Goal: Task Accomplishment & Management: Manage account settings

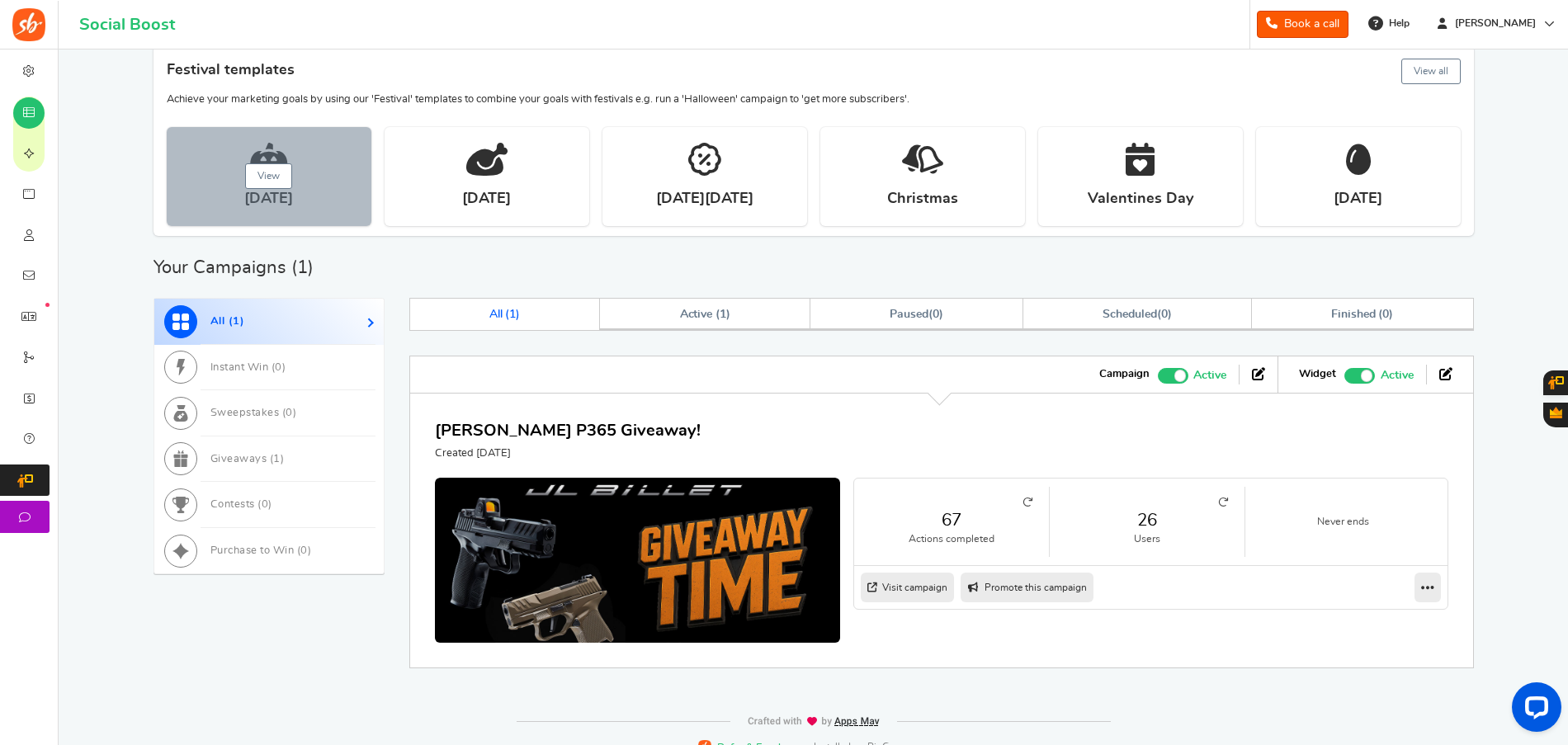
scroll to position [304, 0]
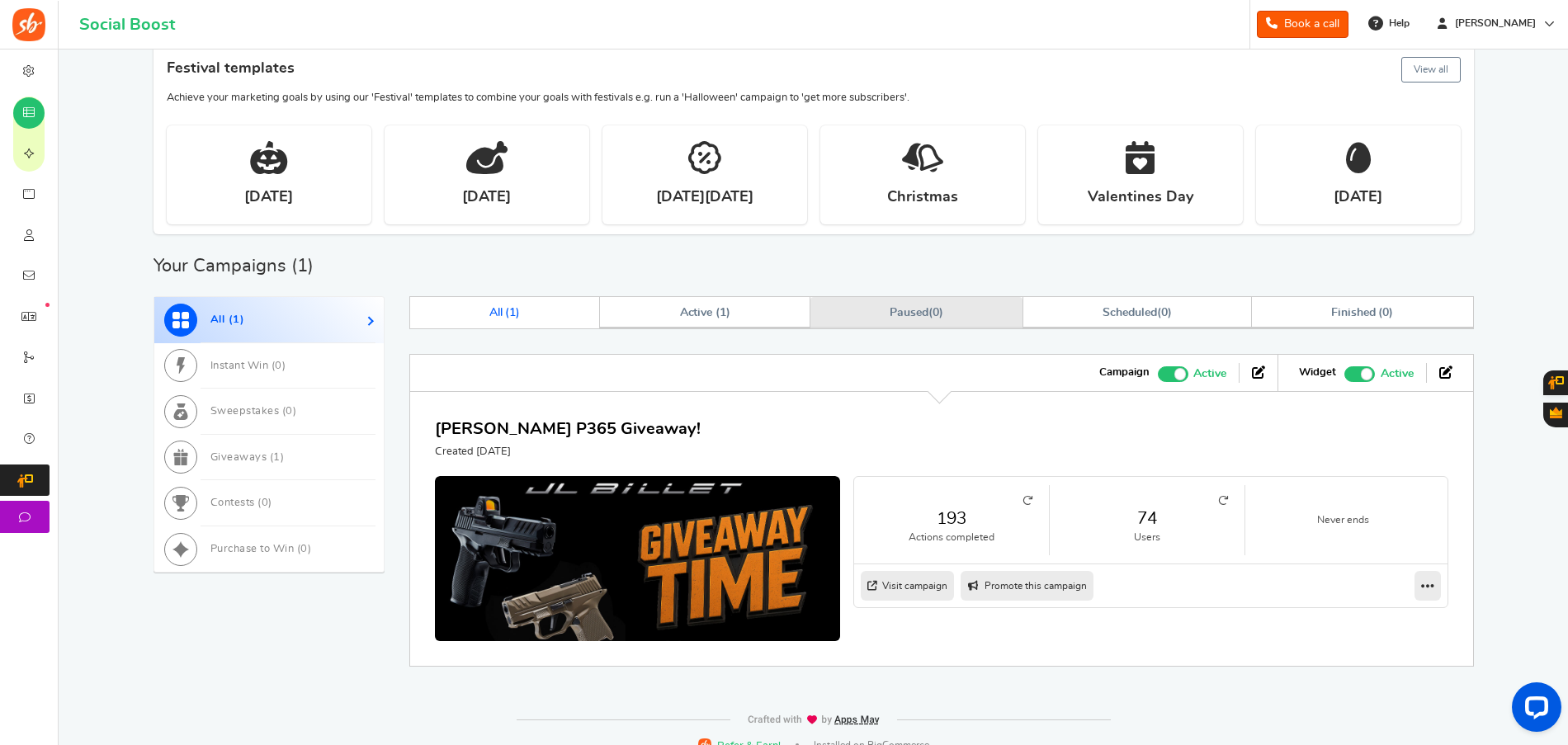
scroll to position [304, 0]
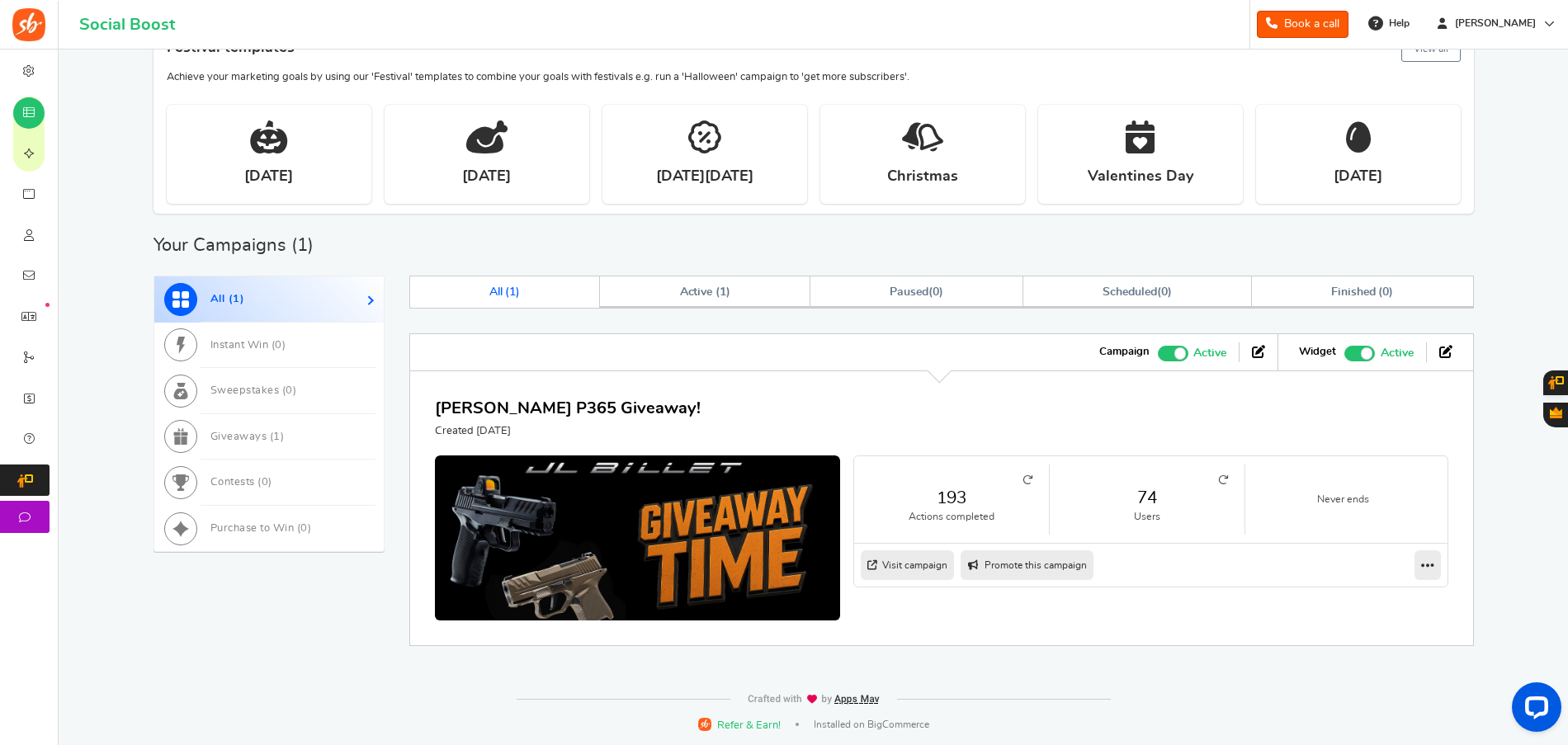
click at [1112, 481] on small at bounding box center [1146, 480] width 162 height 10
click at [1148, 497] on link "74" at bounding box center [1146, 497] width 162 height 24
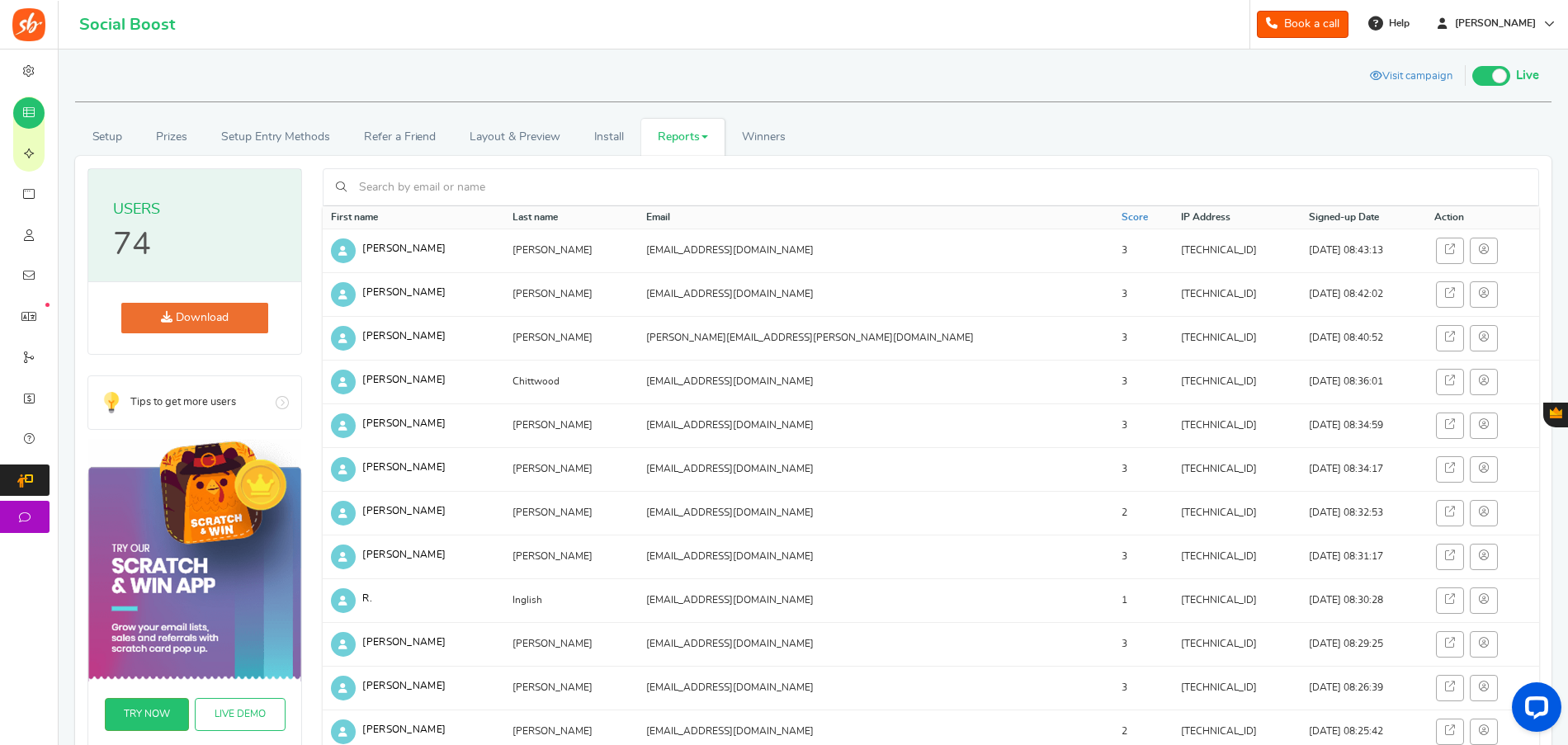
click at [161, 309] on link "Download" at bounding box center [195, 318] width 147 height 31
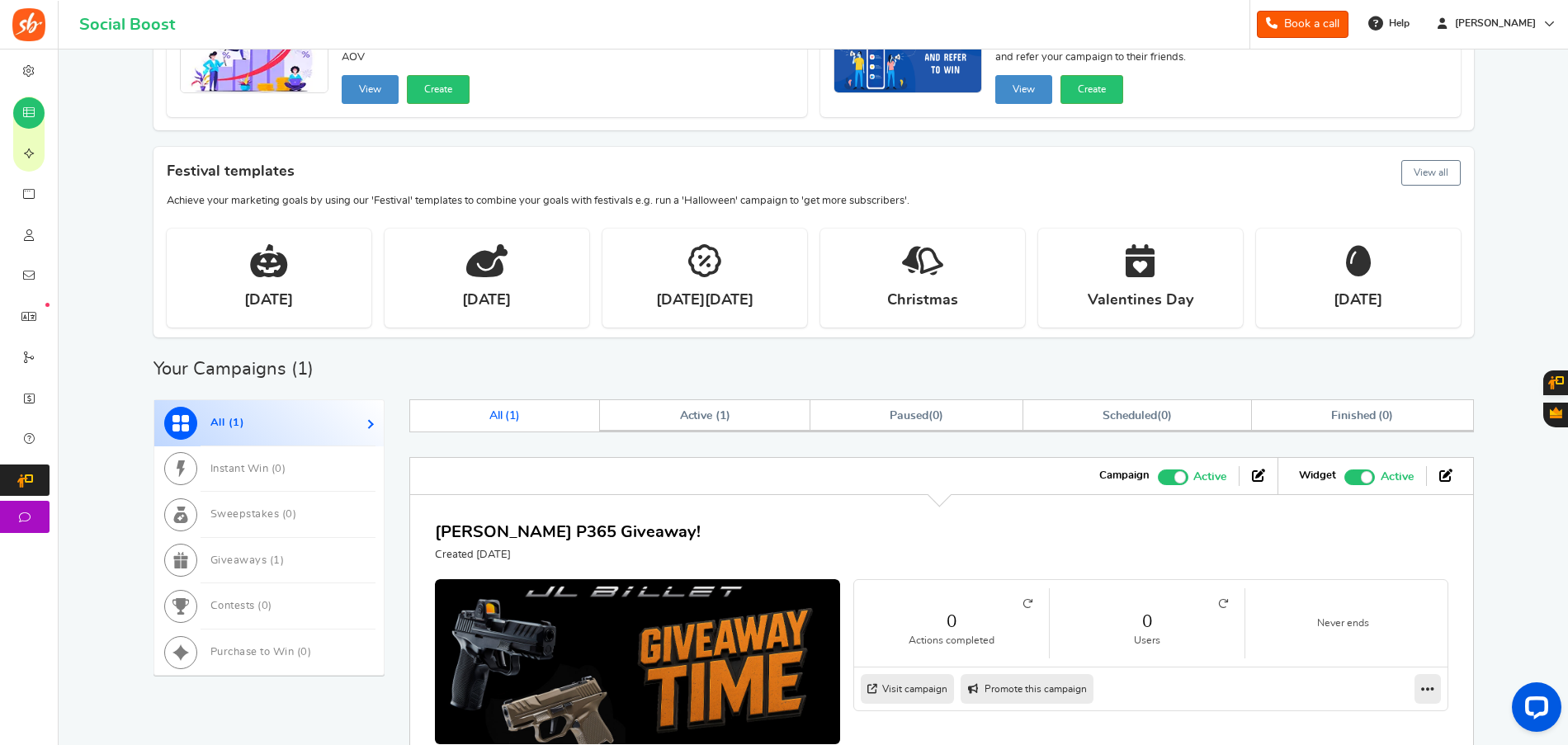
scroll to position [305, 0]
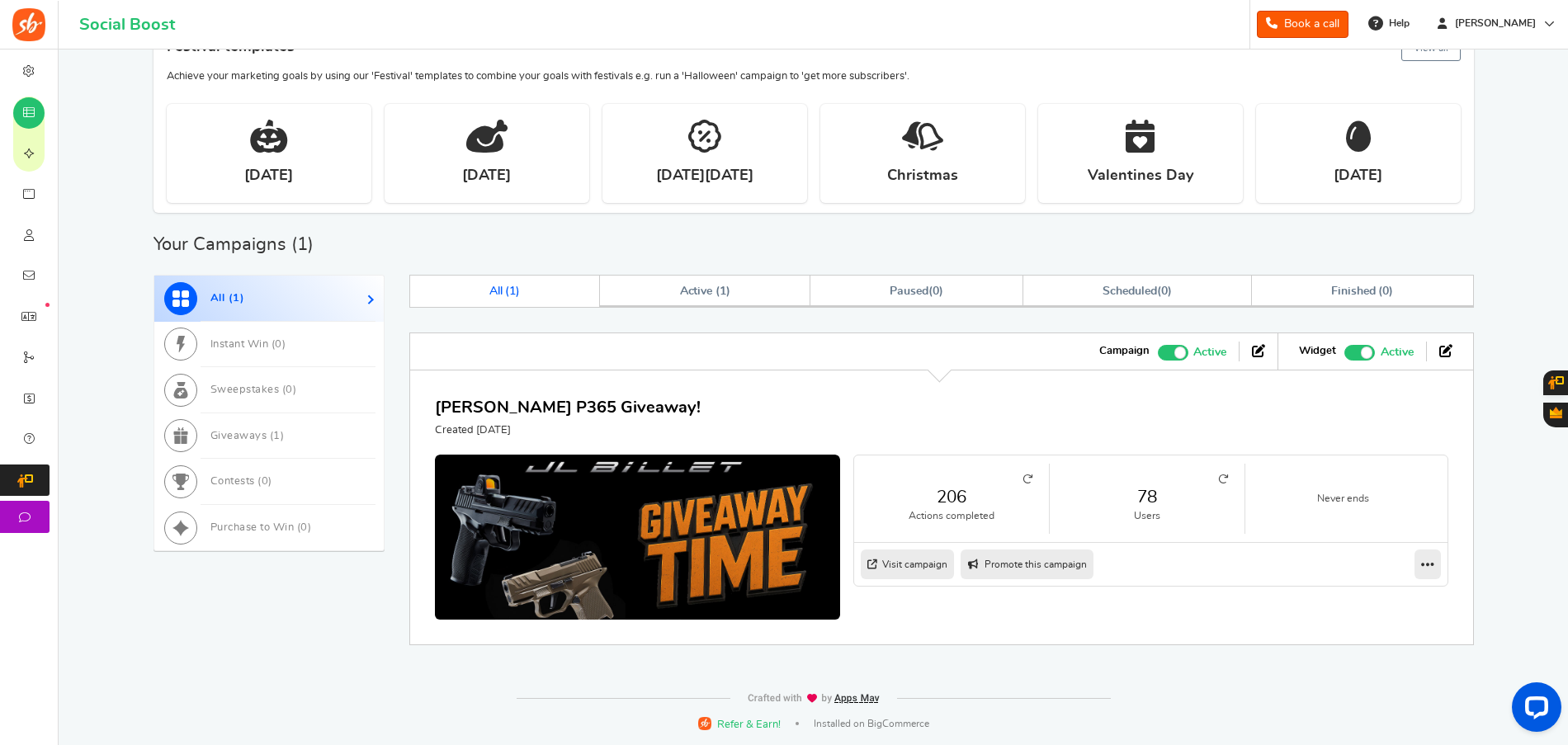
click at [1223, 475] on icon at bounding box center [1223, 479] width 10 height 10
click at [1222, 478] on icon at bounding box center [1223, 479] width 10 height 10
click at [1229, 478] on li "79 Users" at bounding box center [1147, 498] width 196 height 70
click at [1219, 479] on icon at bounding box center [1223, 479] width 10 height 10
click at [651, 298] on link "Active ( 1 )" at bounding box center [704, 292] width 209 height 32
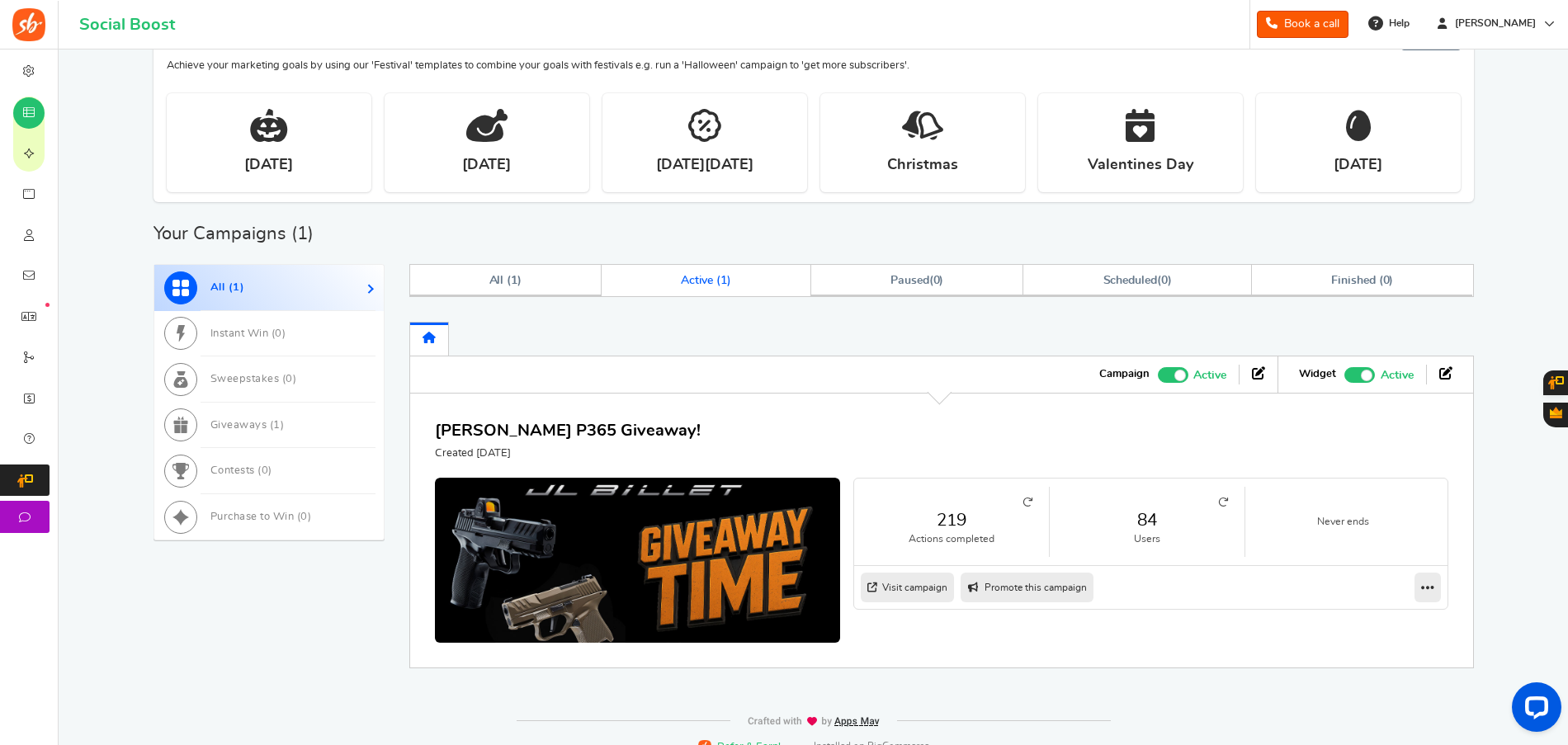
scroll to position [338, 0]
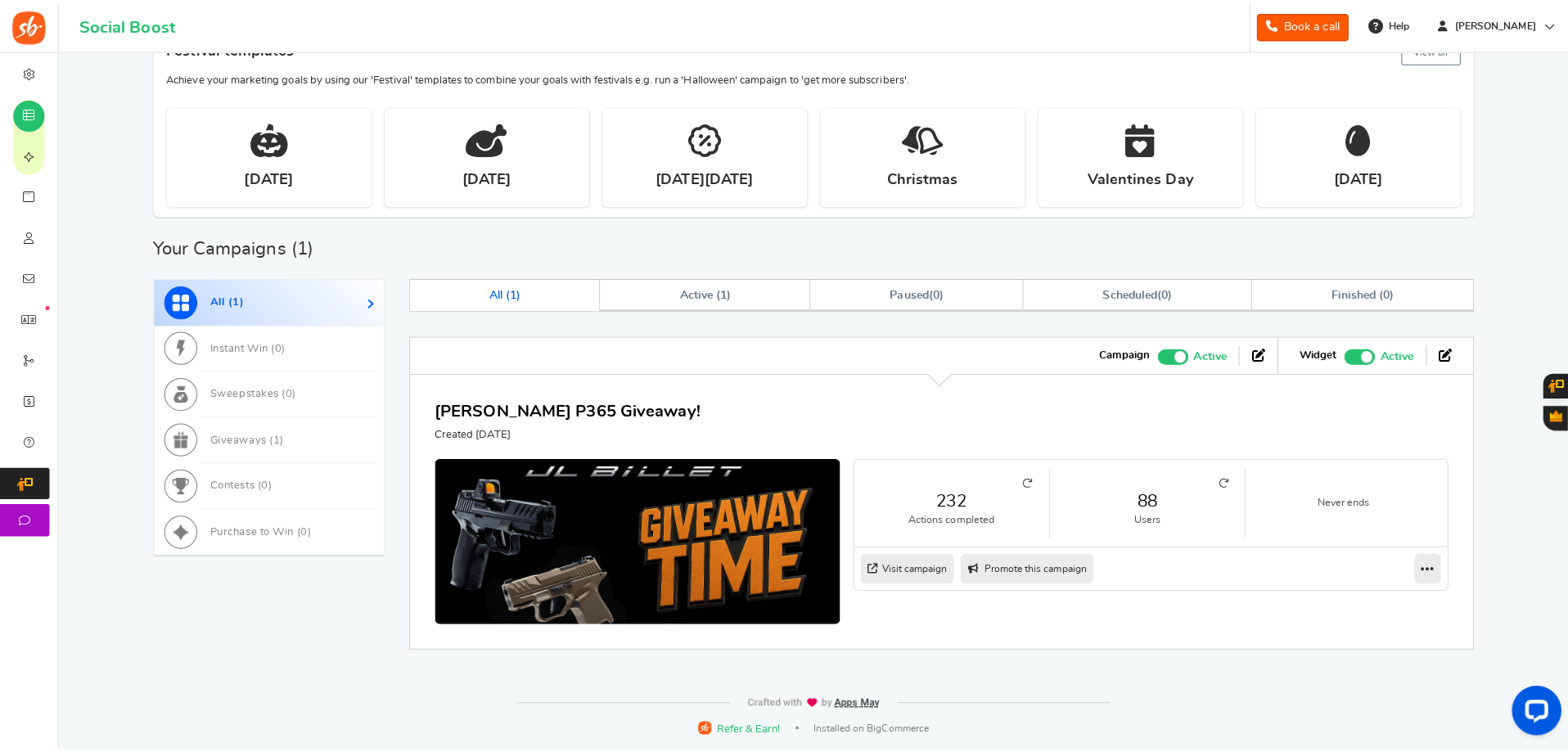
scroll to position [289, 0]
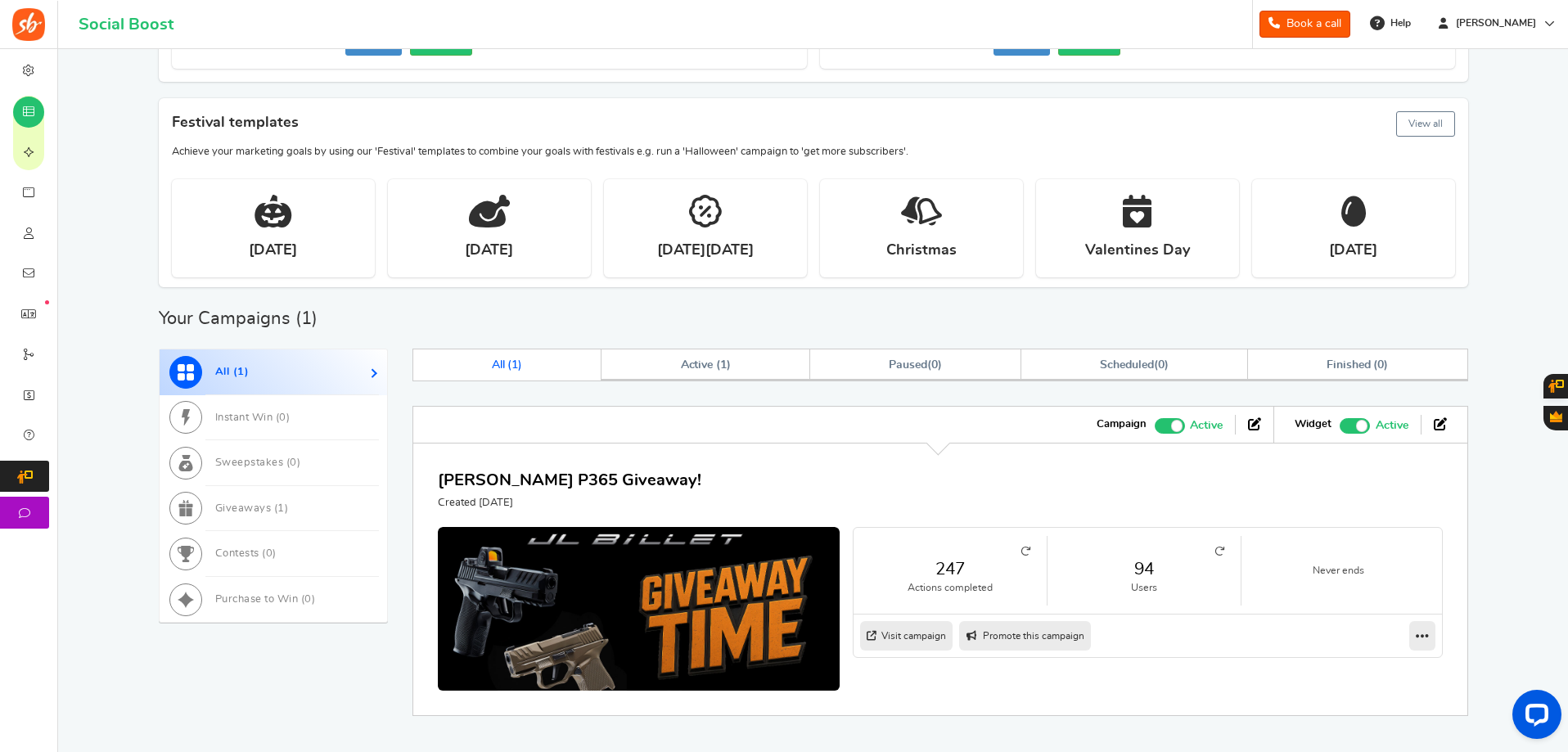
scroll to position [289, 0]
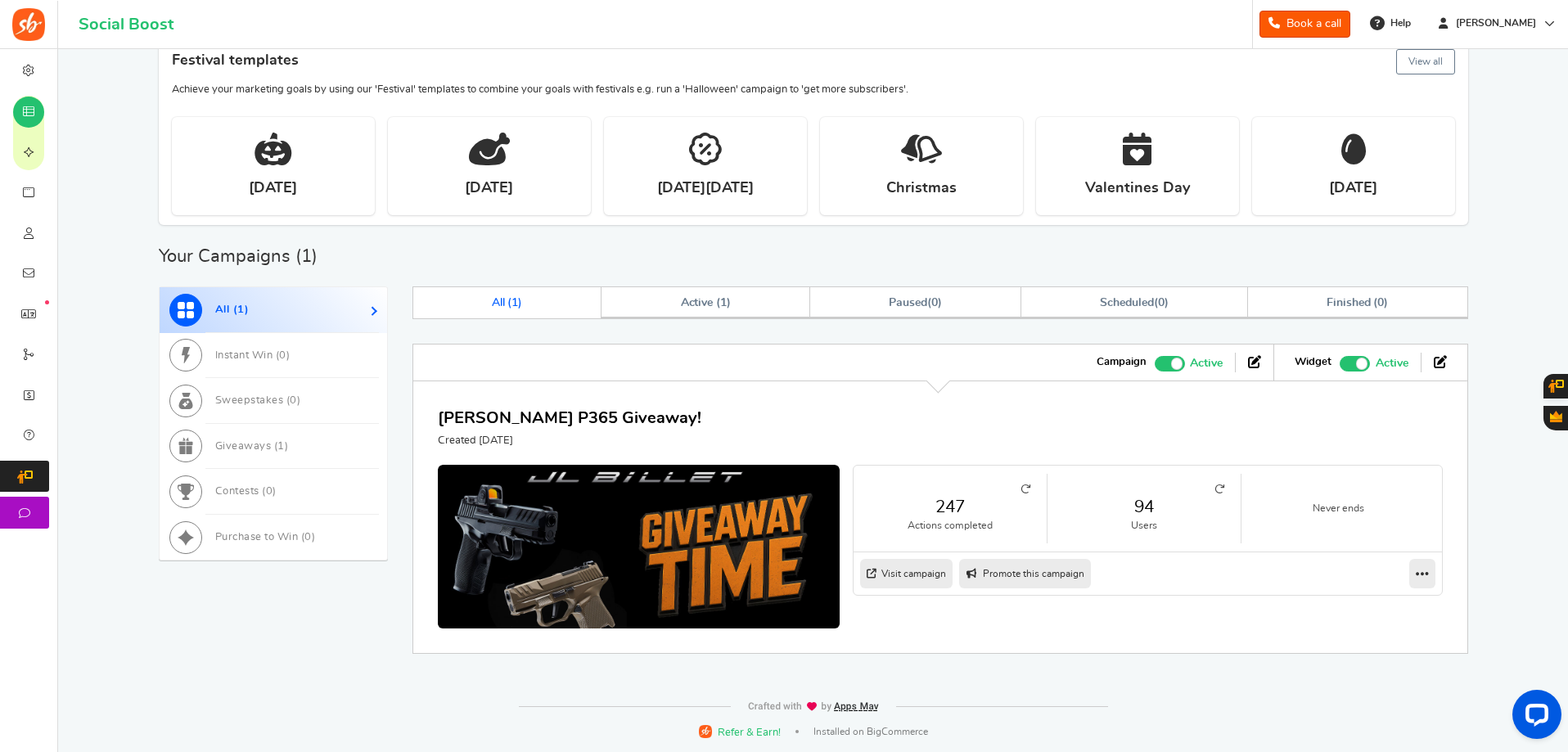
click at [1222, 495] on link "94" at bounding box center [1143, 506] width 160 height 24
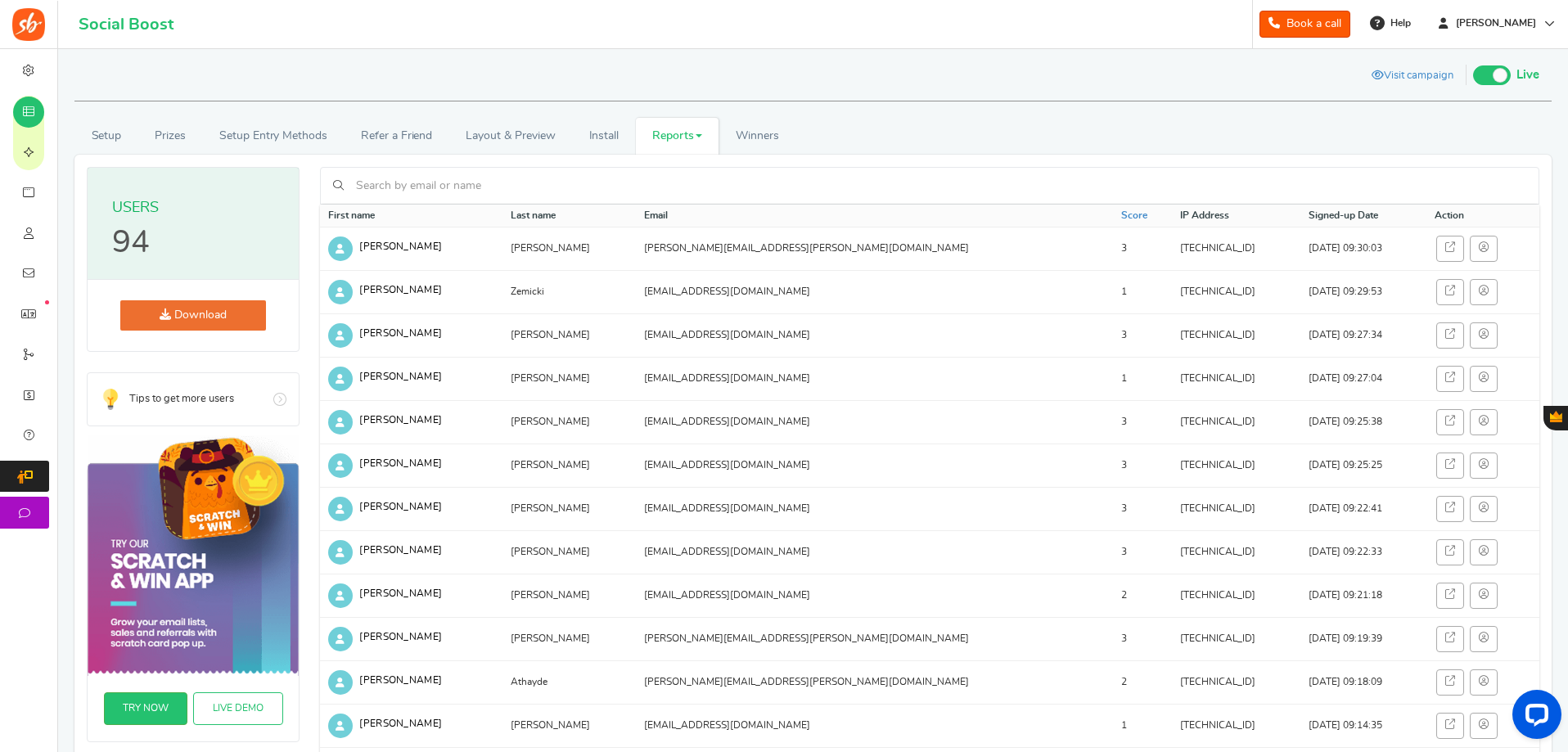
click at [142, 230] on p "94" at bounding box center [131, 243] width 38 height 31
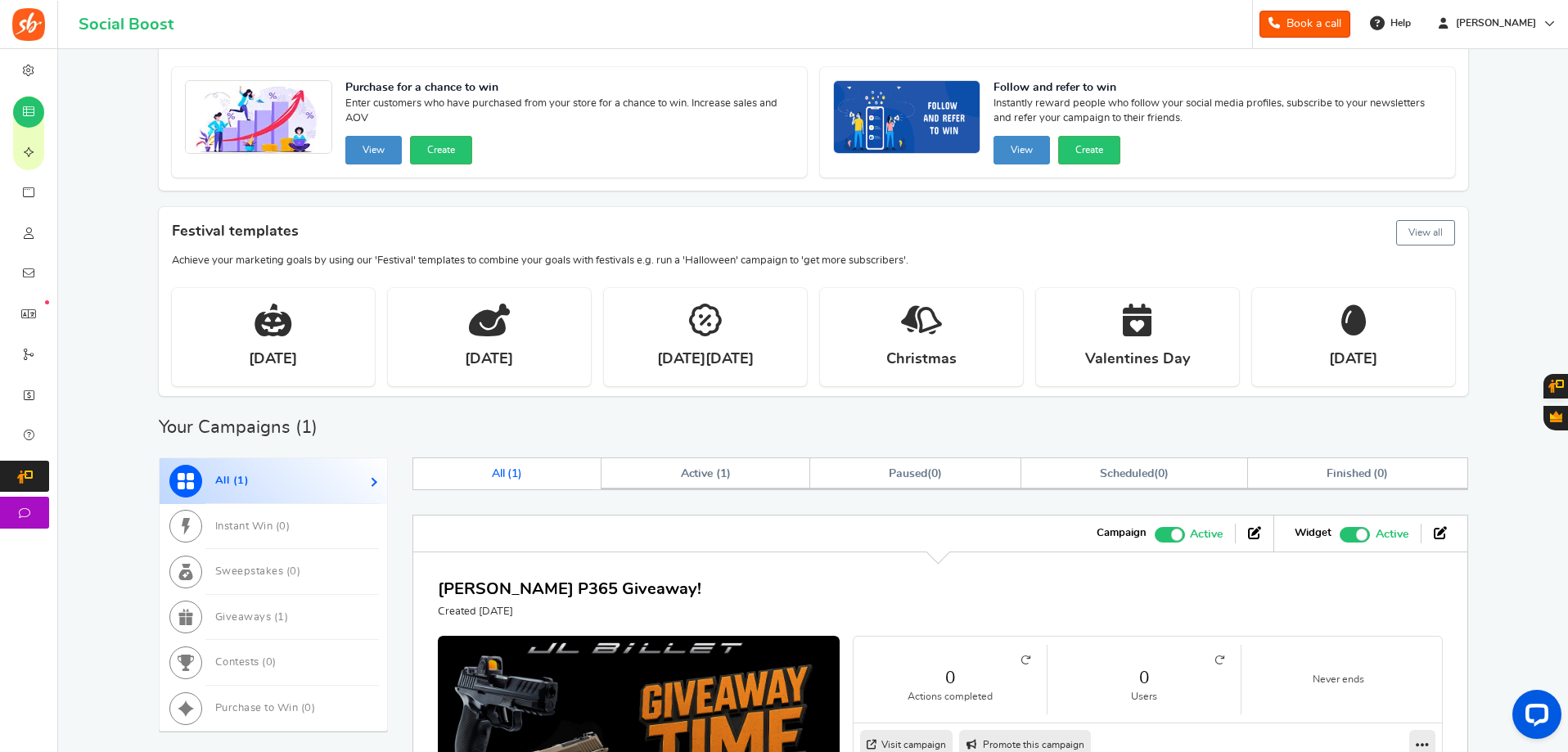
scroll to position [246, 0]
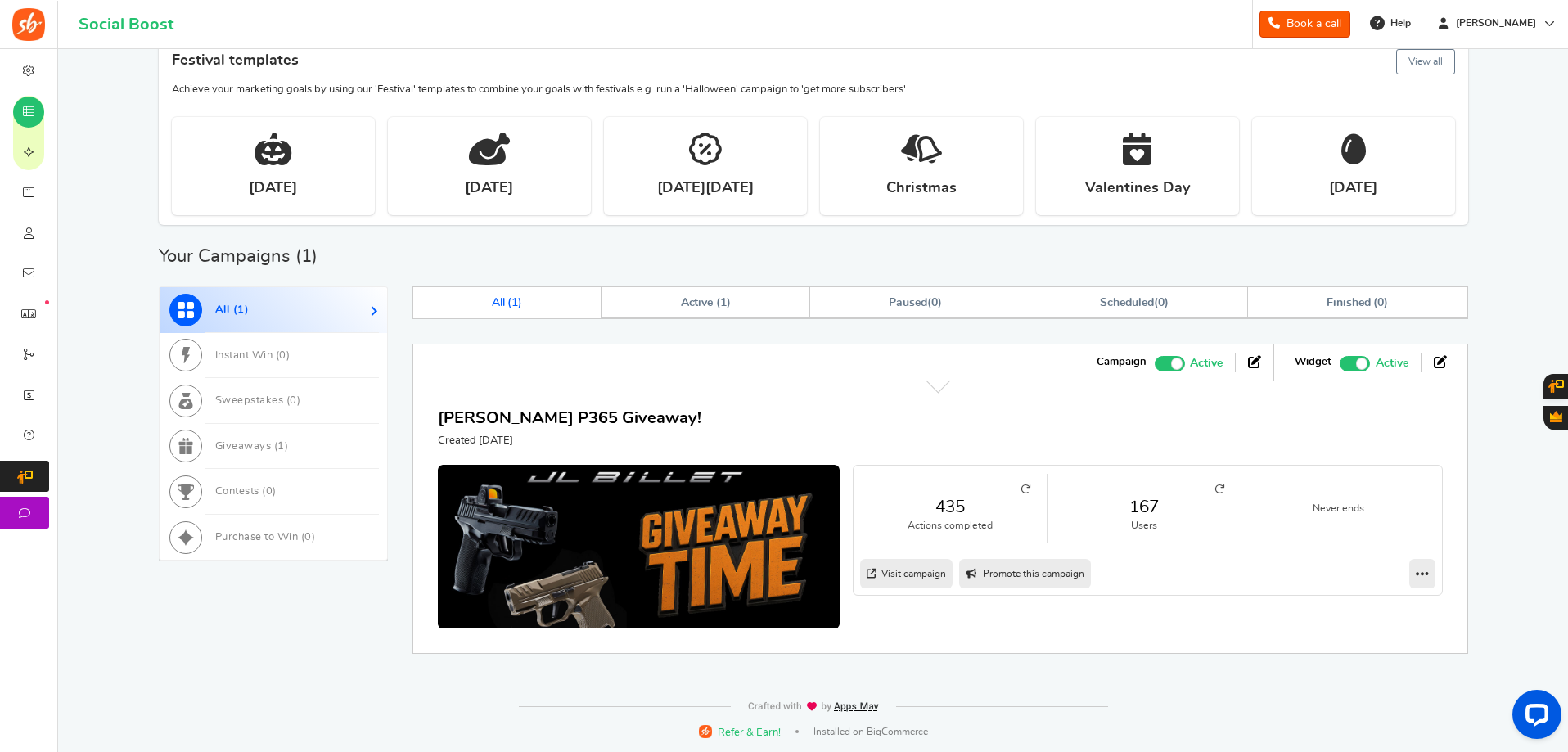
click at [1020, 487] on icon at bounding box center [1025, 489] width 9 height 9
click at [1148, 516] on link "172" at bounding box center [1143, 506] width 160 height 24
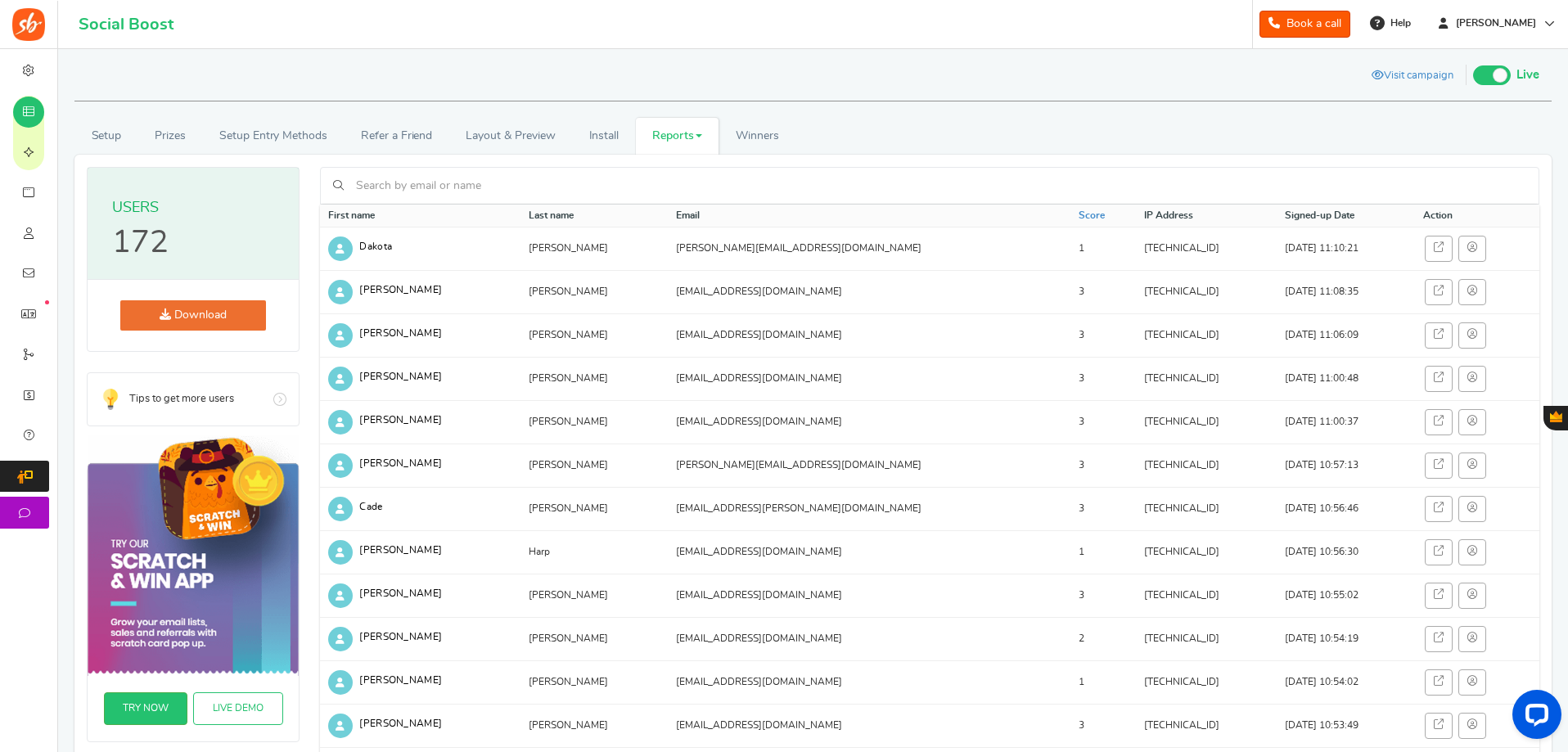
click at [222, 310] on link "Download" at bounding box center [193, 316] width 146 height 30
click at [173, 326] on link "Download" at bounding box center [193, 316] width 146 height 30
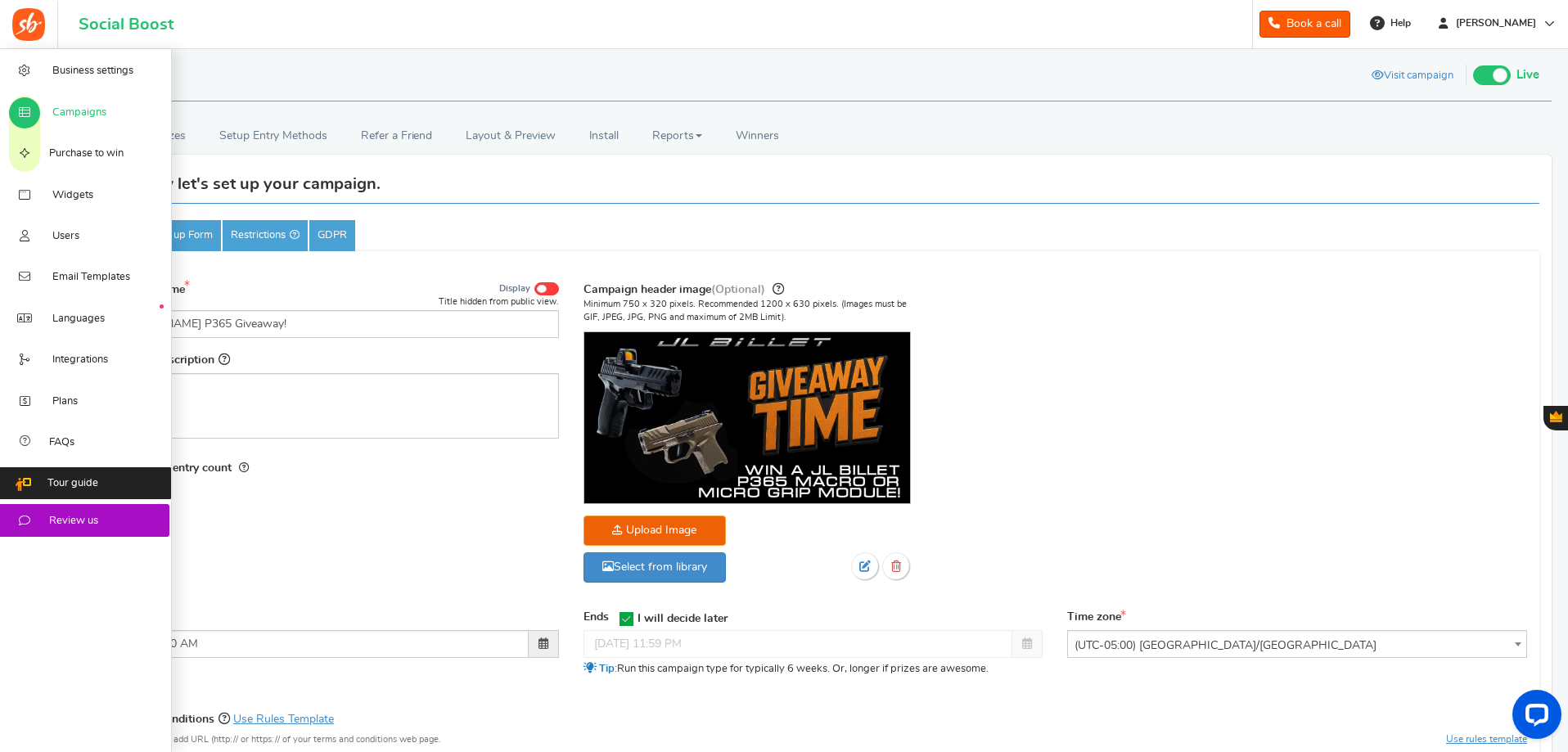
click at [93, 116] on span "Campaigns" at bounding box center [79, 113] width 54 height 15
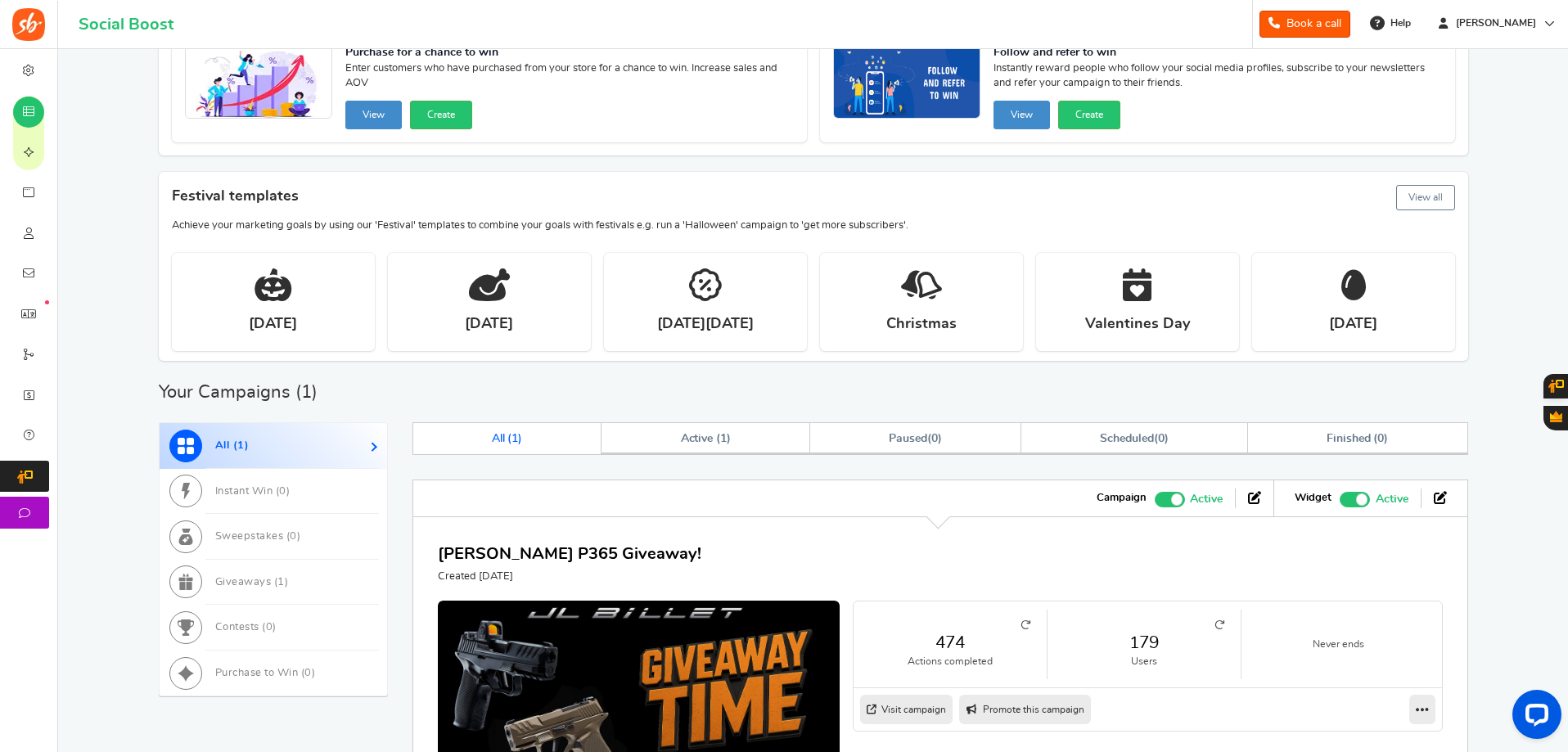
scroll to position [290, 0]
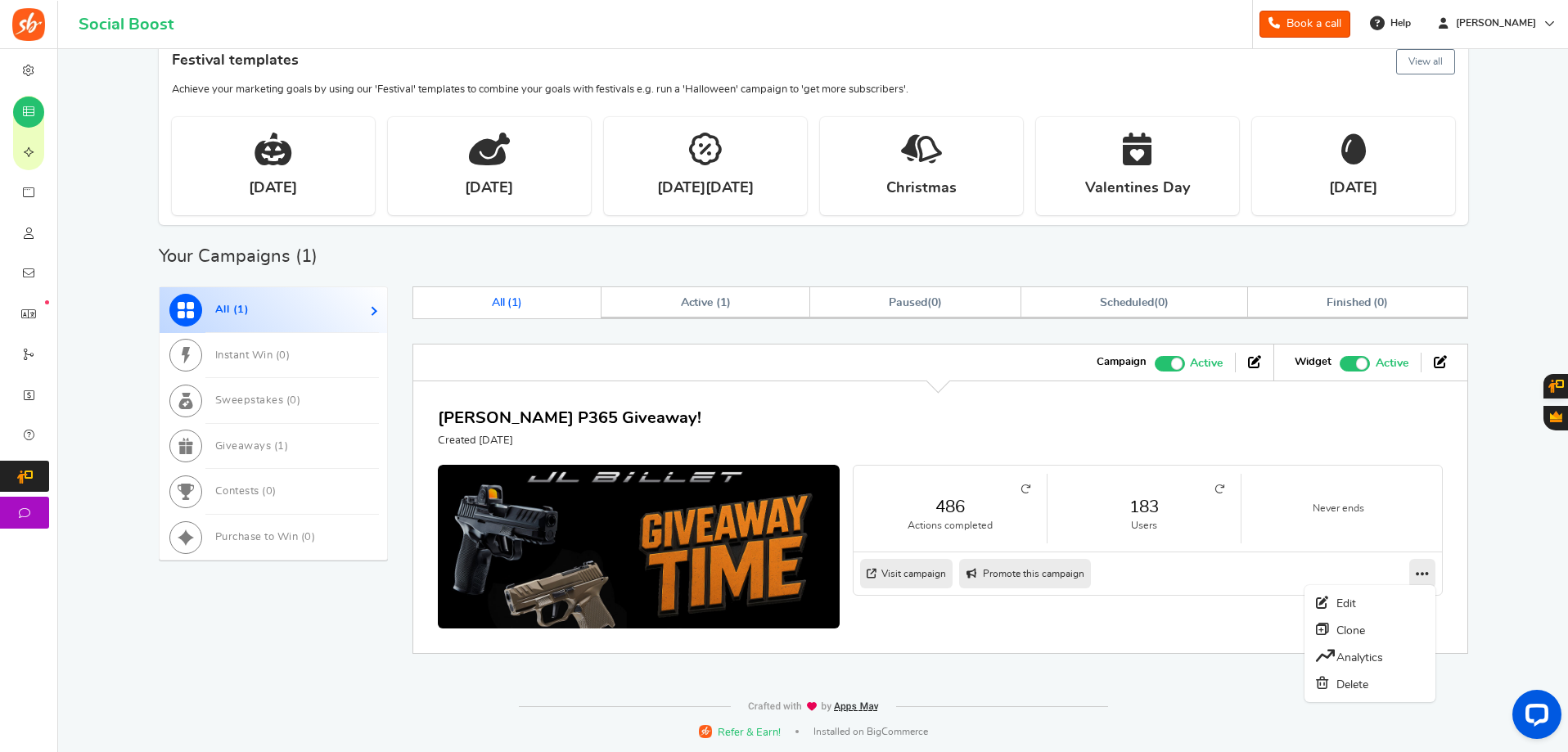
click at [1426, 575] on icon at bounding box center [1422, 574] width 13 height 15
click at [1372, 606] on link "Edit" at bounding box center [1370, 603] width 121 height 27
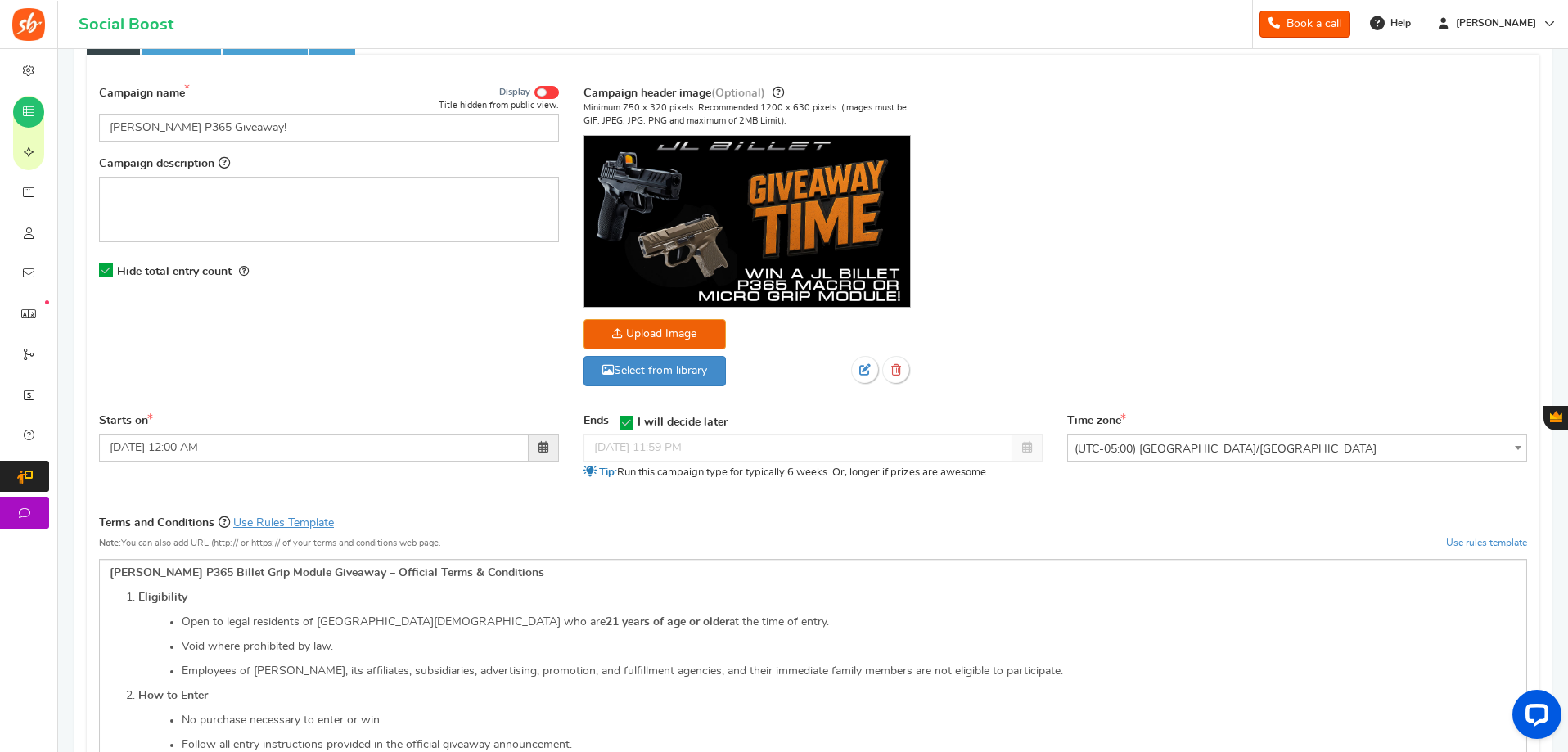
scroll to position [246, 0]
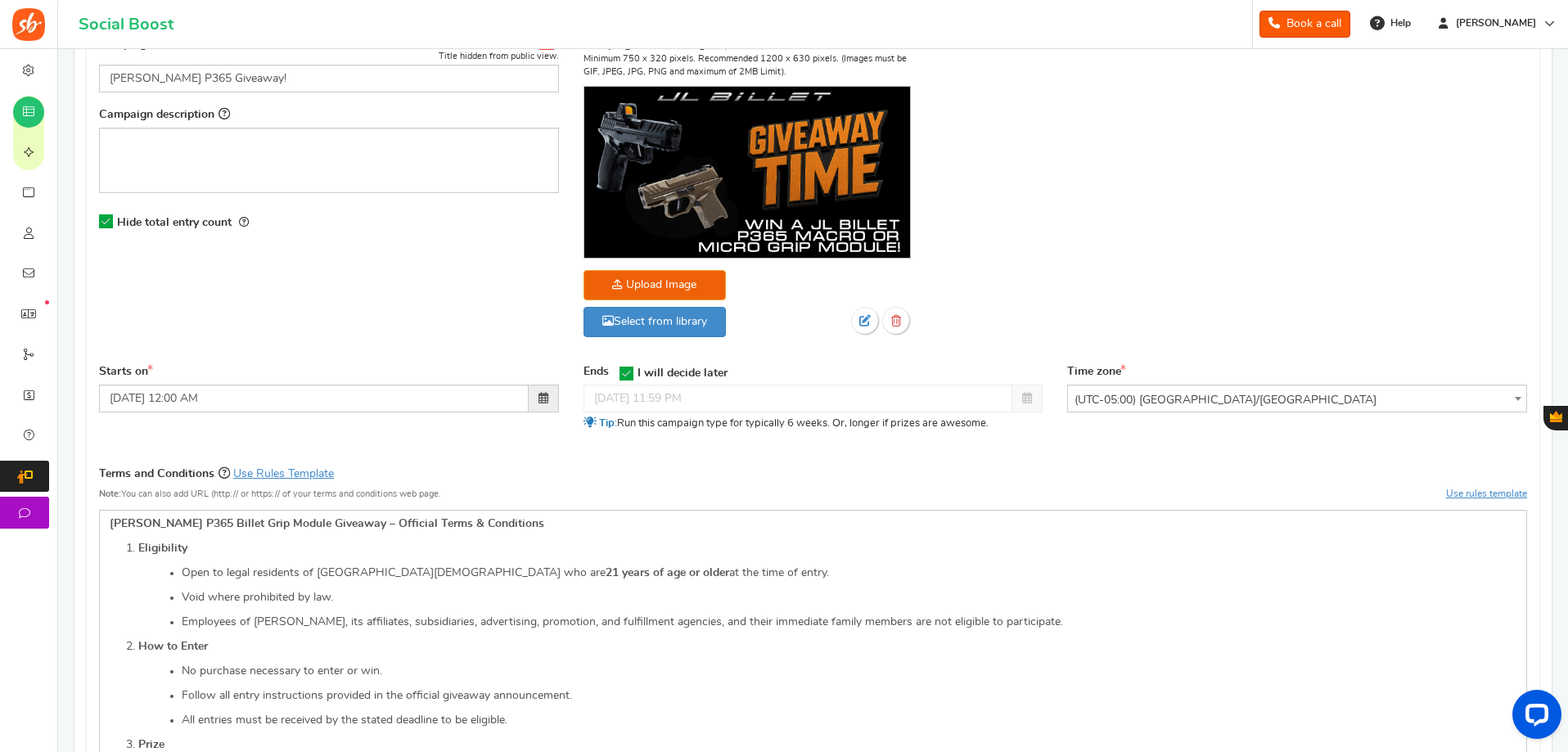
click at [799, 402] on div at bounding box center [812, 398] width 460 height 28
click at [628, 371] on icon at bounding box center [626, 374] width 14 height 14
click at [621, 371] on input "I will decide later" at bounding box center [621, 373] width 0 height 10
click at [637, 394] on input "09/24/2025 11:59 PM" at bounding box center [797, 398] width 429 height 28
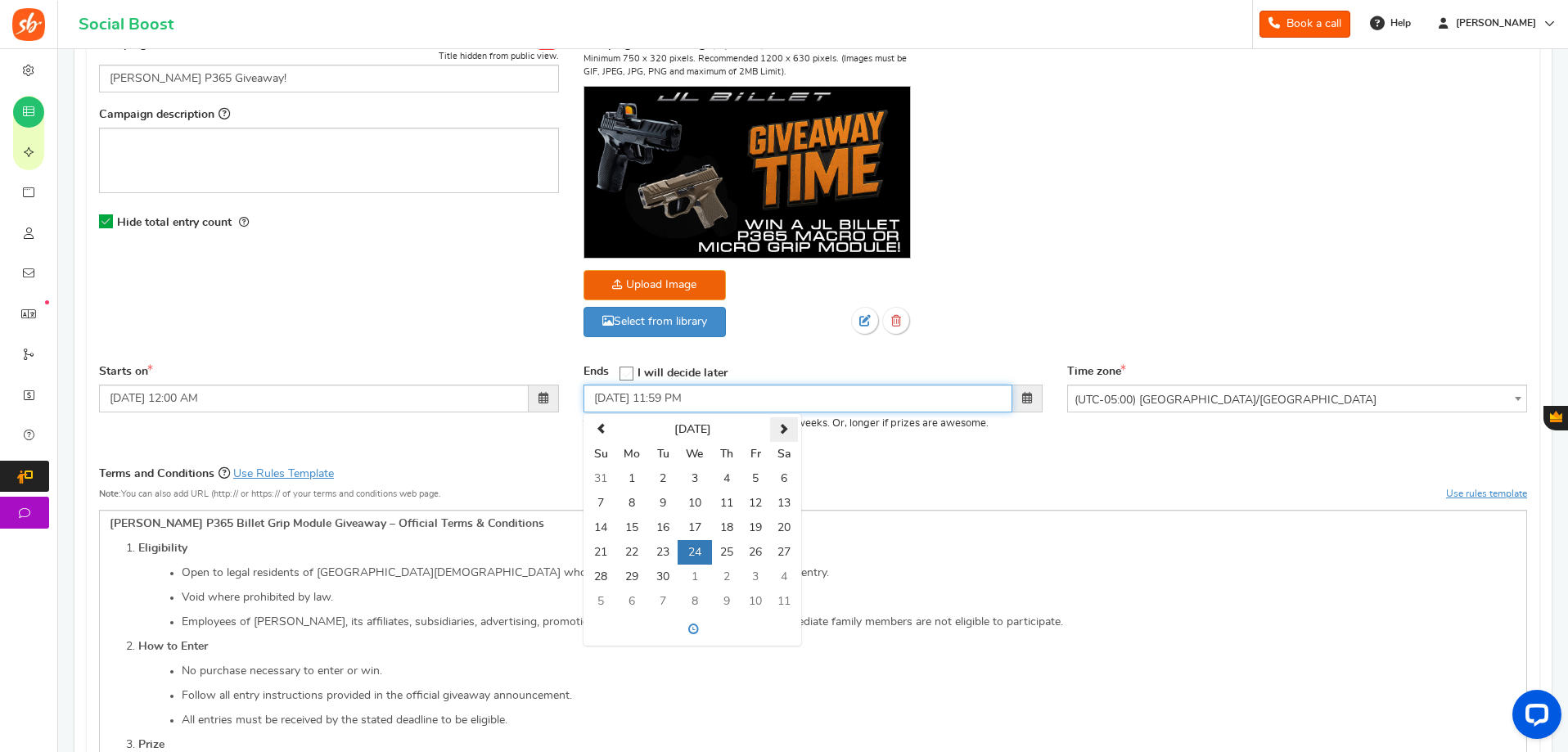
click at [784, 432] on span at bounding box center [783, 429] width 10 height 10
click at [700, 478] on td "1" at bounding box center [695, 479] width 34 height 25
type input "[DATE] 11:59 PM"
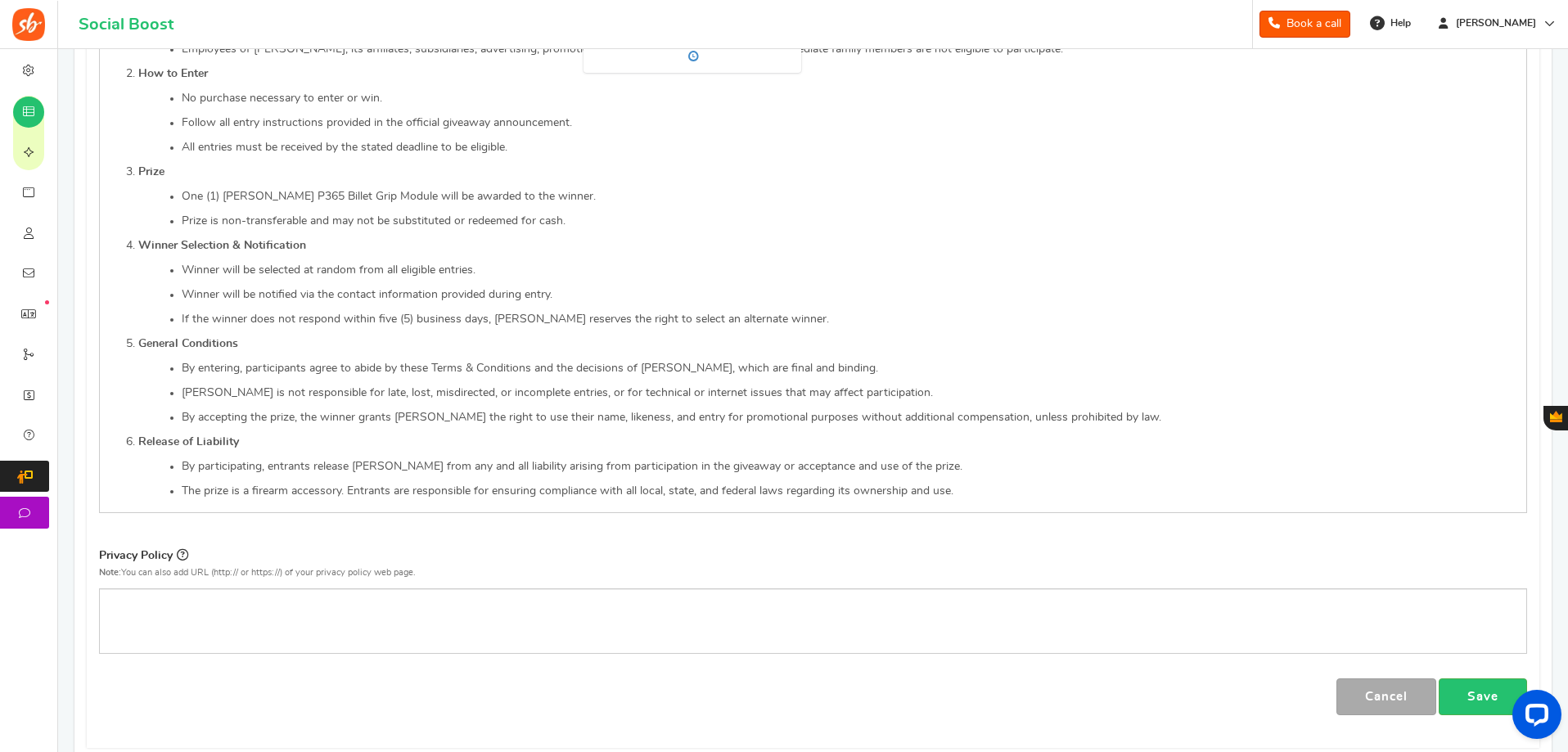
click at [1257, 566] on p "Note: You can also add URL (http:// or https://) of your privacy policy web pag…" at bounding box center [812, 573] width 1428 height 15
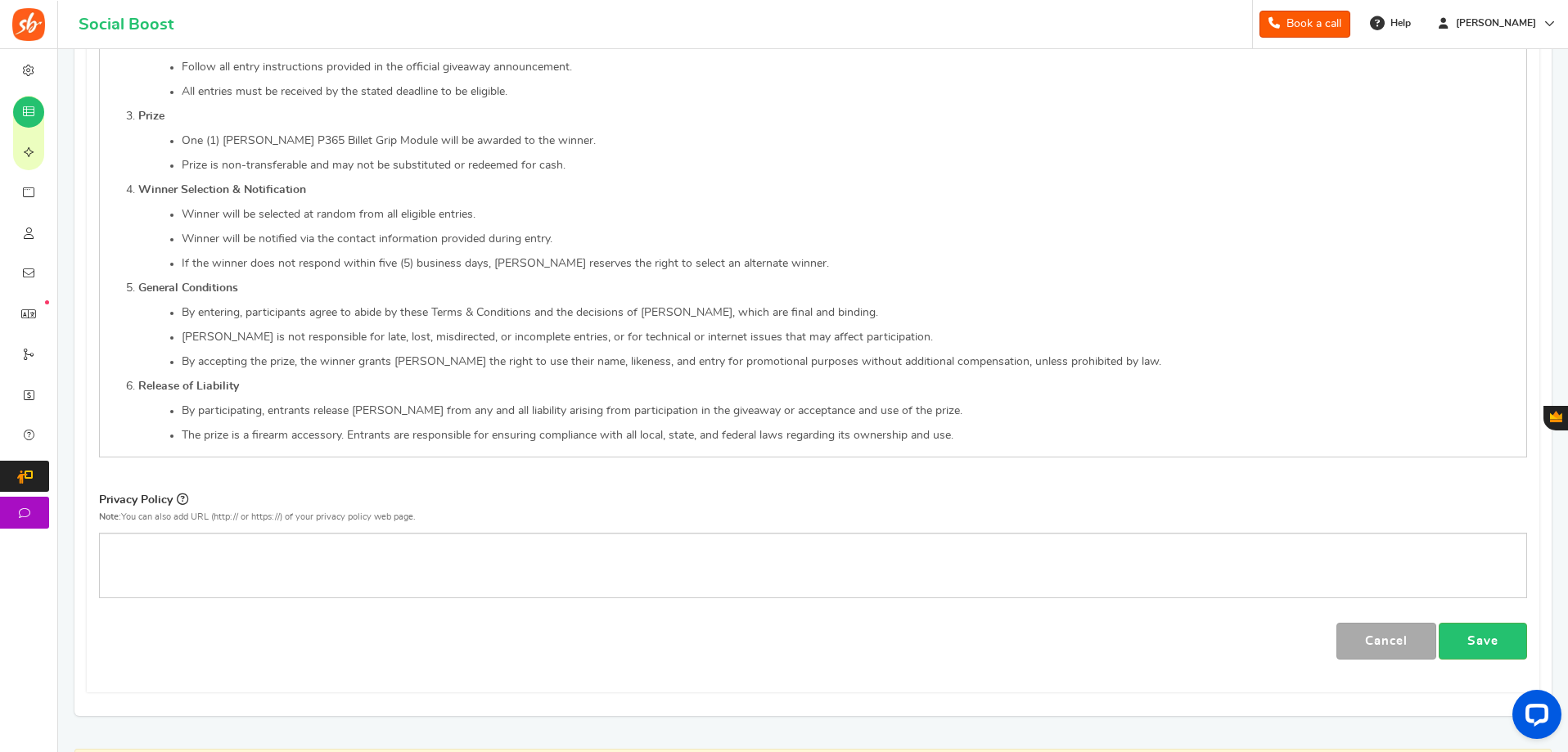
scroll to position [989, 0]
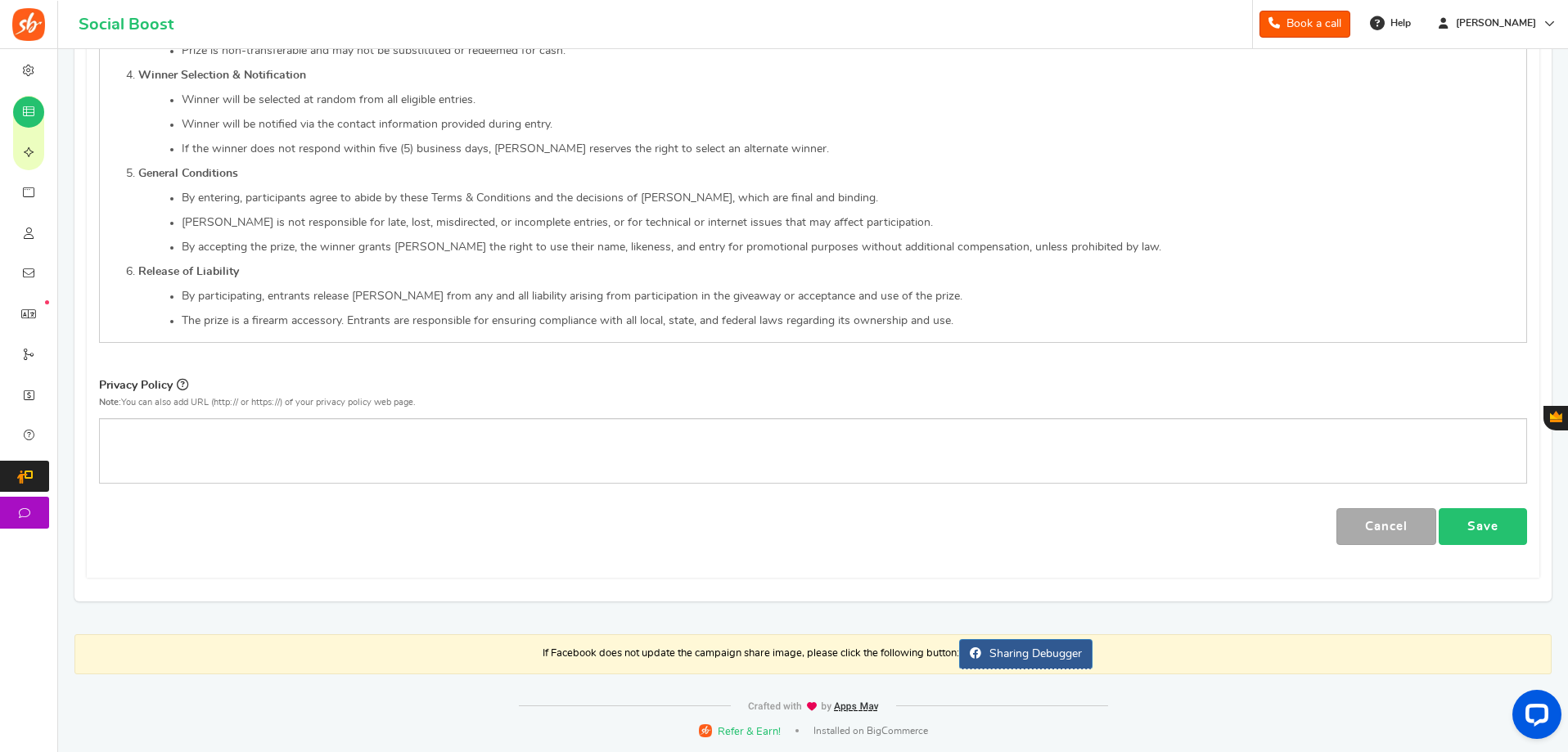
click at [1460, 513] on link "Save" at bounding box center [1482, 526] width 88 height 37
click at [1498, 529] on link "Save" at bounding box center [1482, 526] width 88 height 37
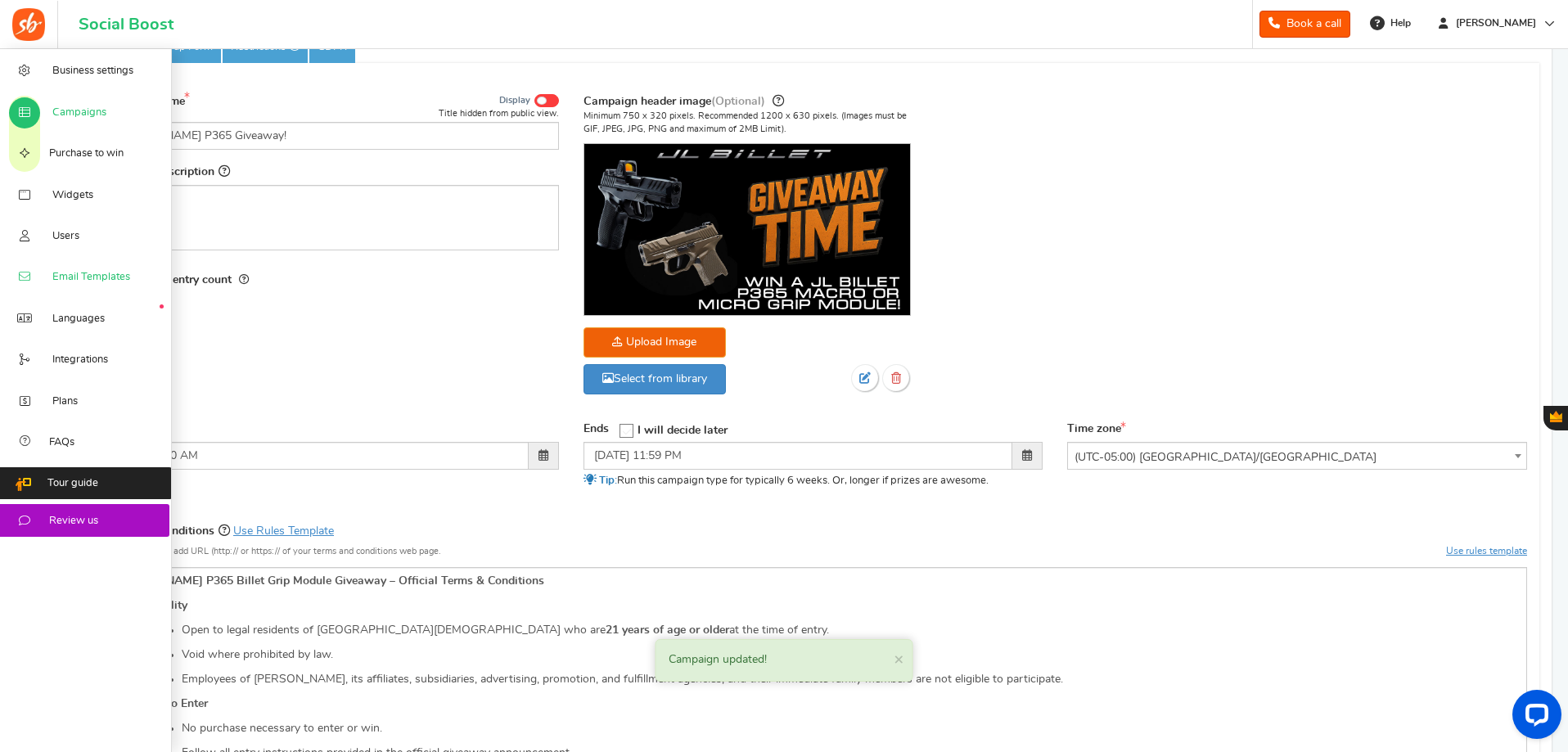
scroll to position [7, 0]
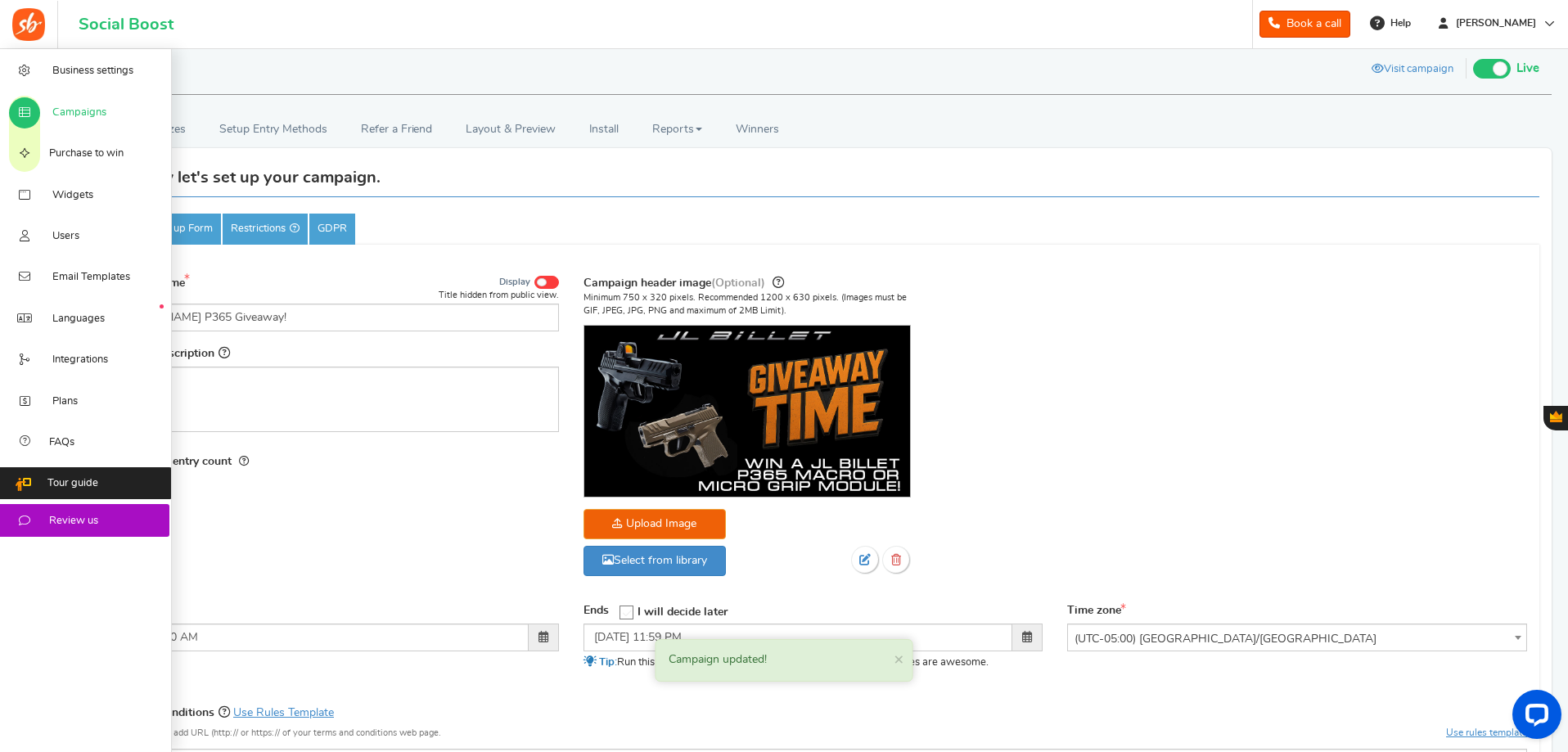
click at [86, 104] on link "Campaigns" at bounding box center [85, 111] width 172 height 41
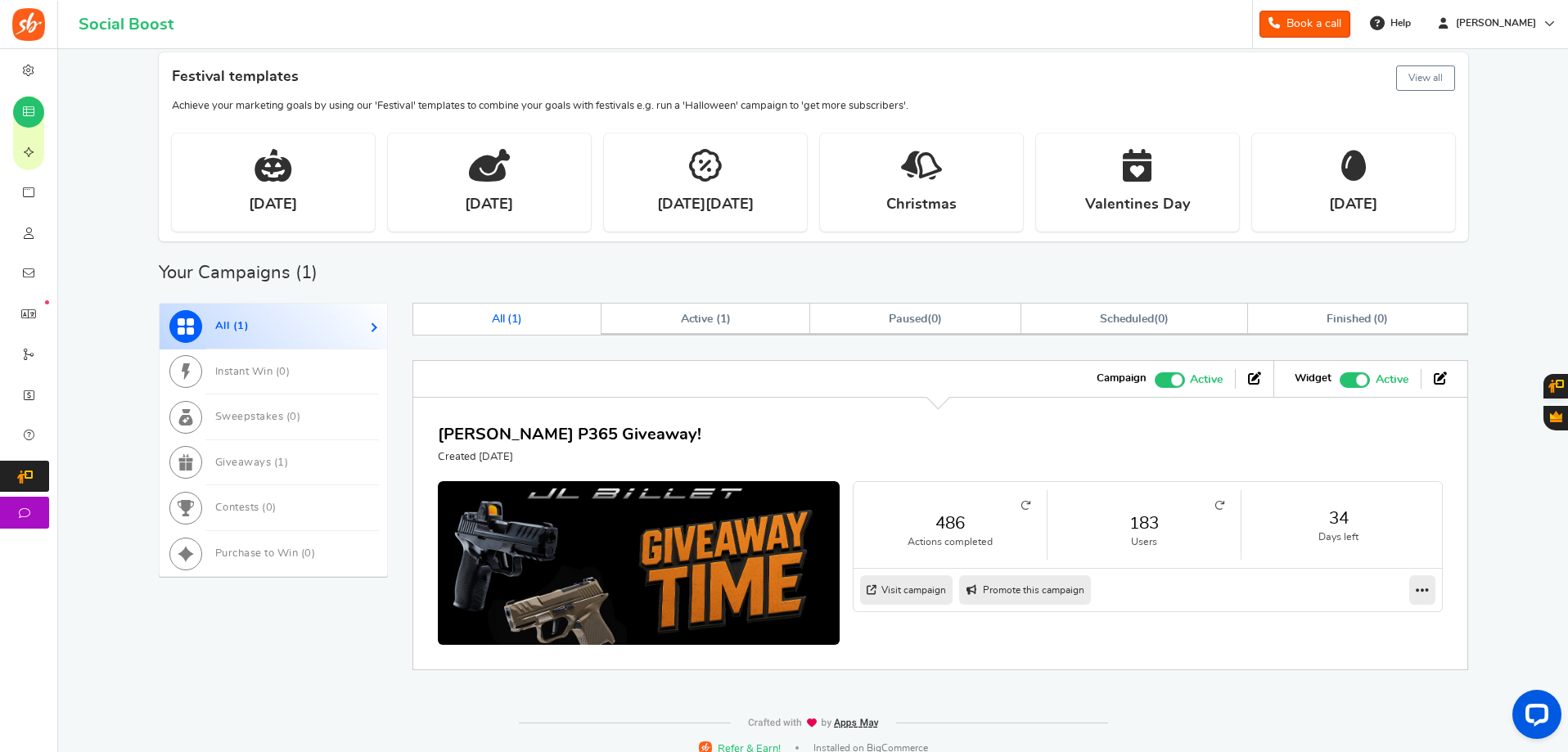
scroll to position [290, 0]
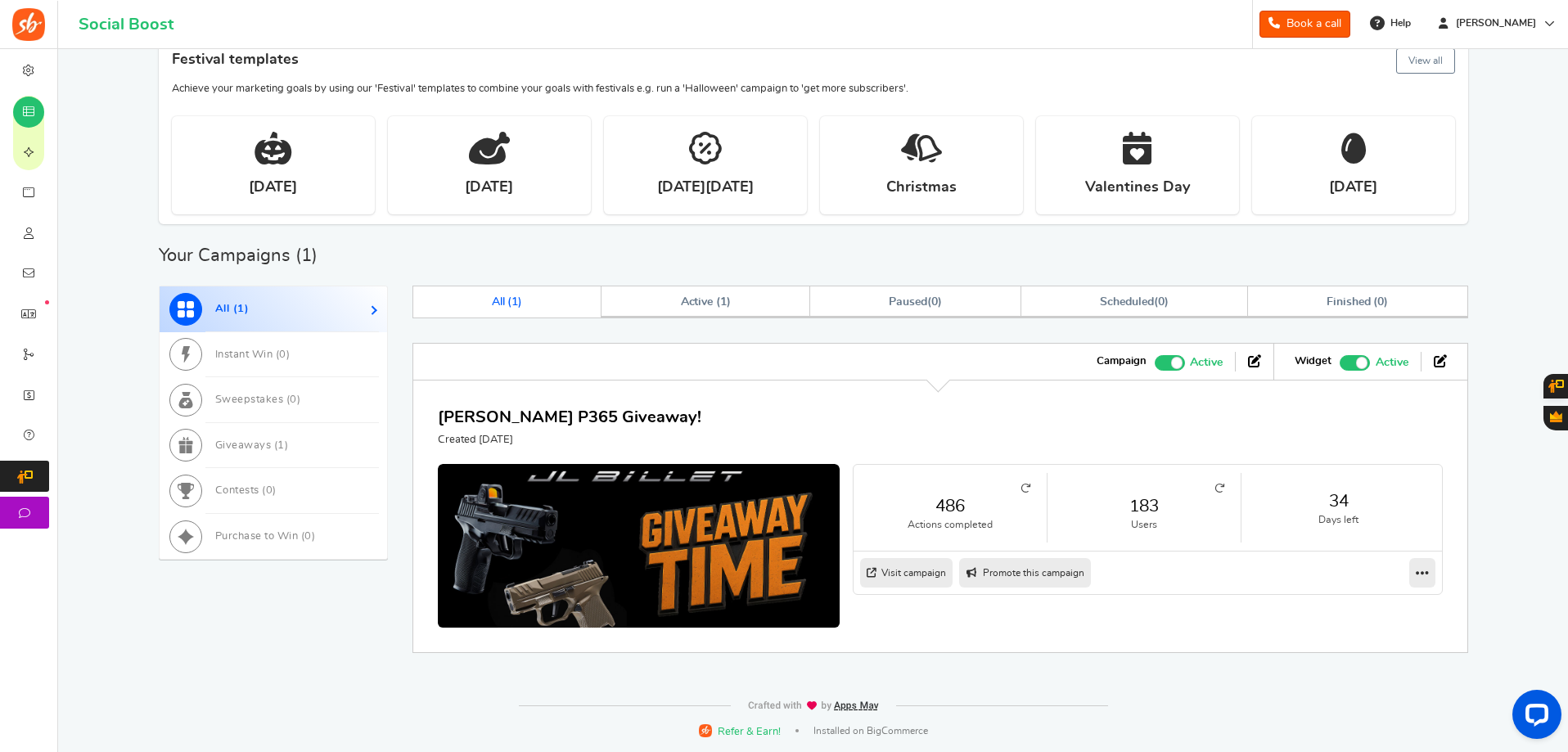
click at [1220, 485] on icon at bounding box center [1219, 488] width 9 height 9
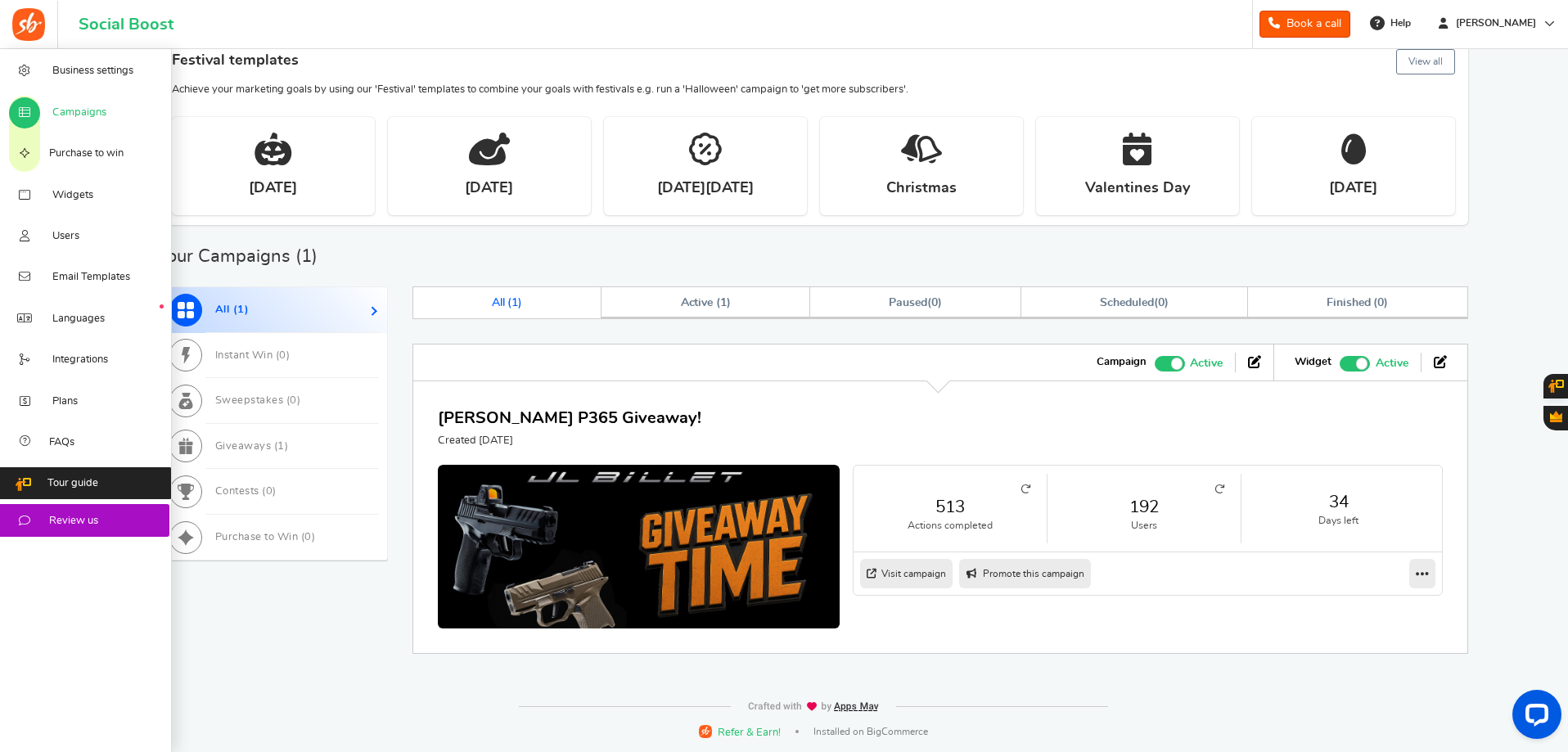
click at [61, 105] on span "Campaigns" at bounding box center [79, 113] width 54 height 15
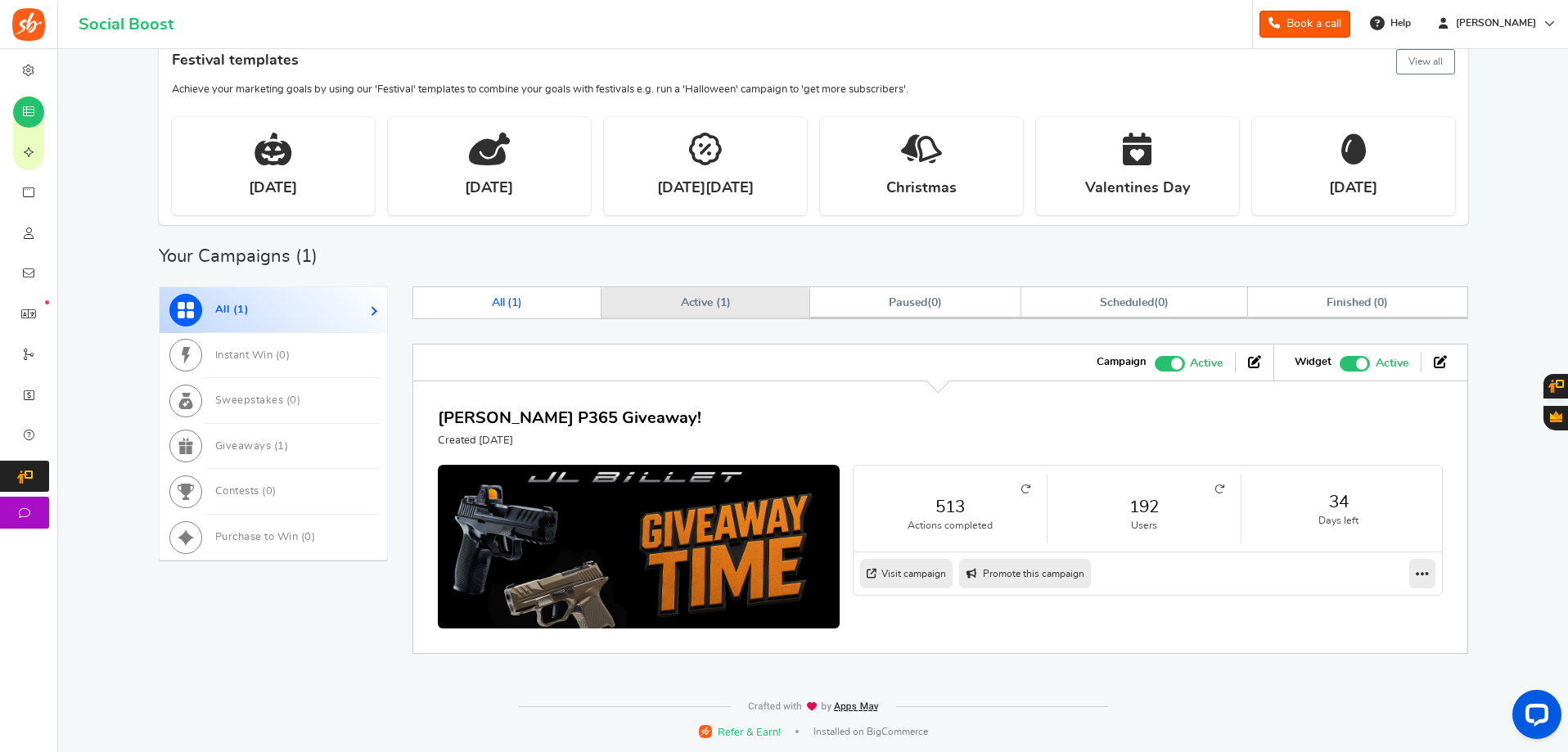
click at [755, 311] on link "Active ( 1 )" at bounding box center [704, 303] width 208 height 31
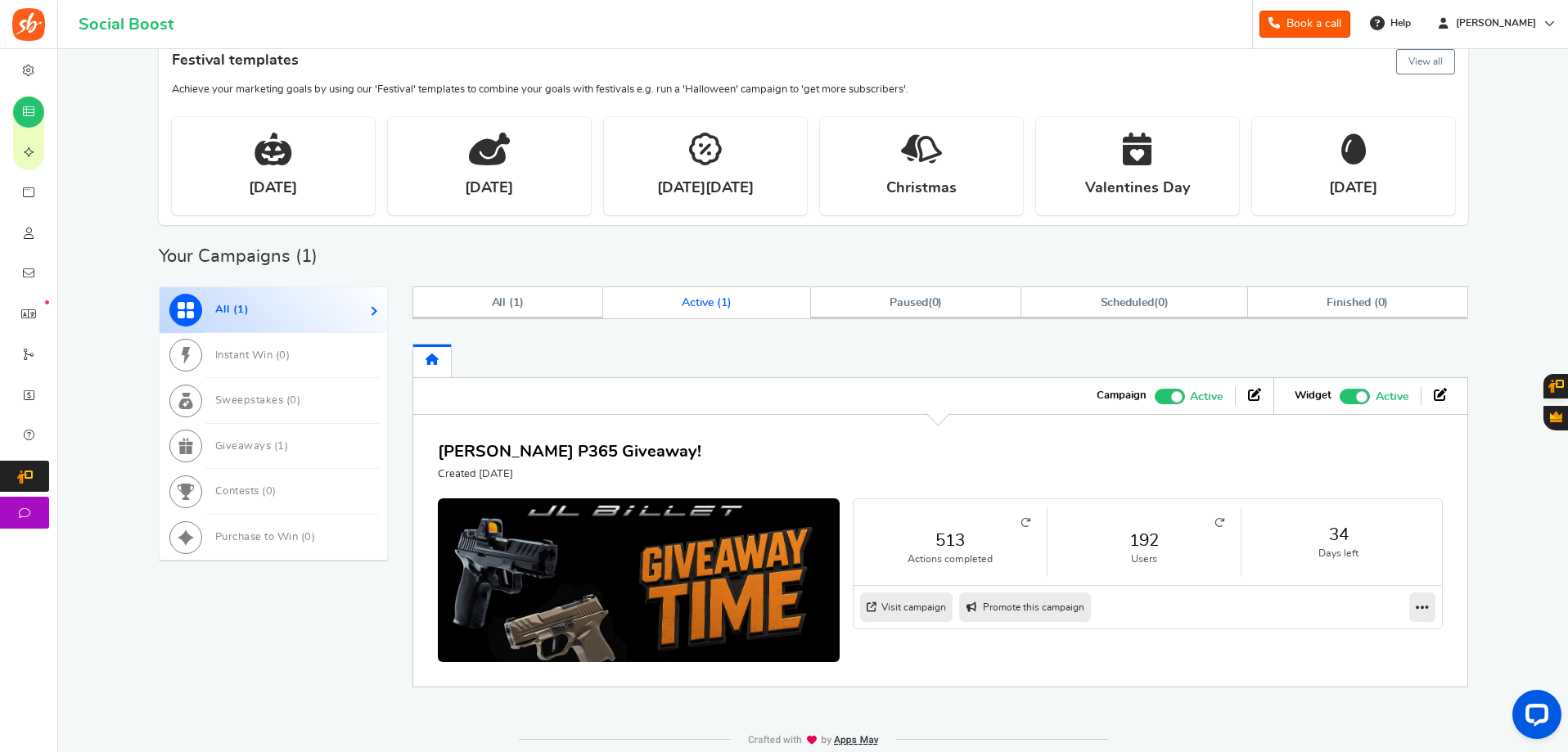
click at [1219, 525] on icon at bounding box center [1219, 523] width 9 height 9
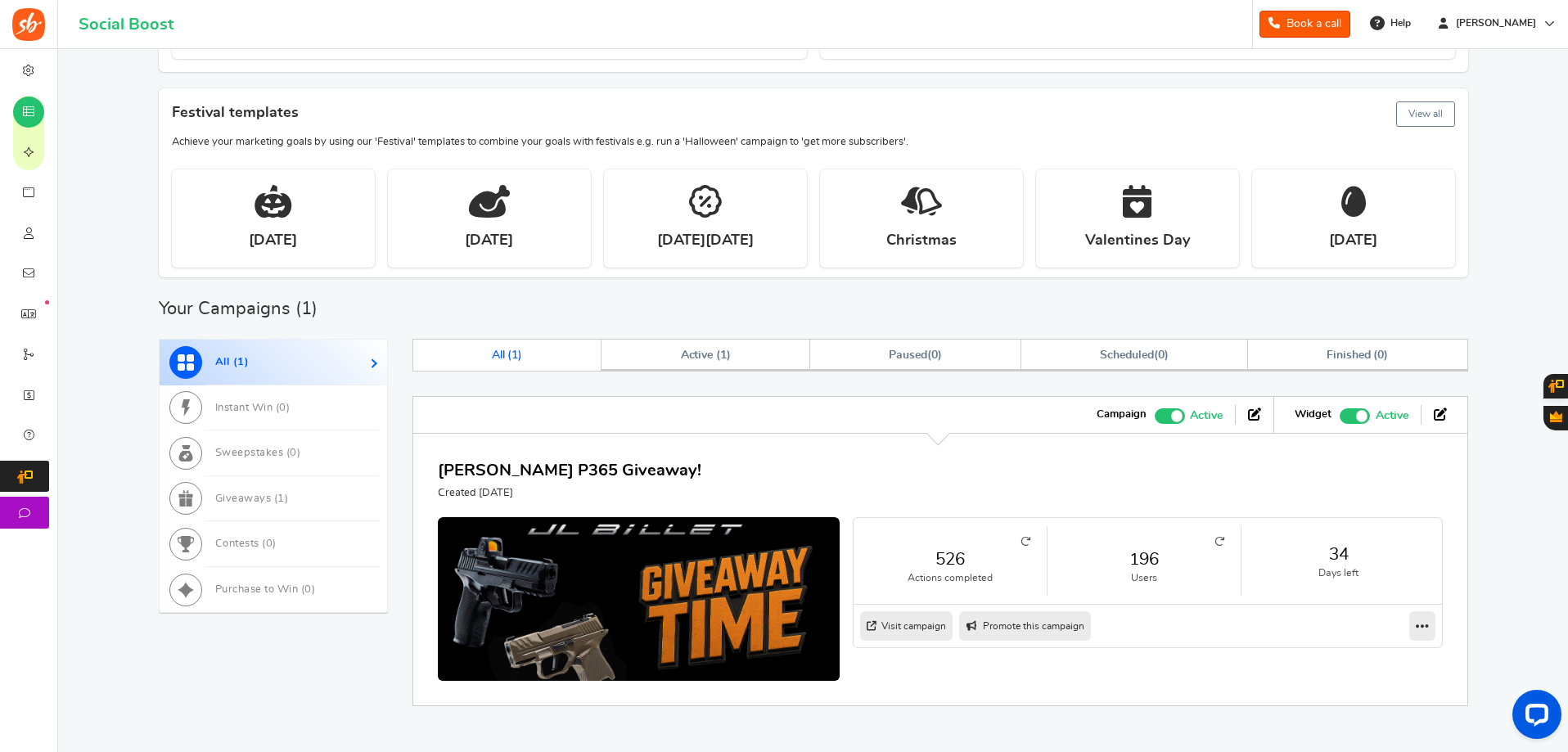
scroll to position [207, 0]
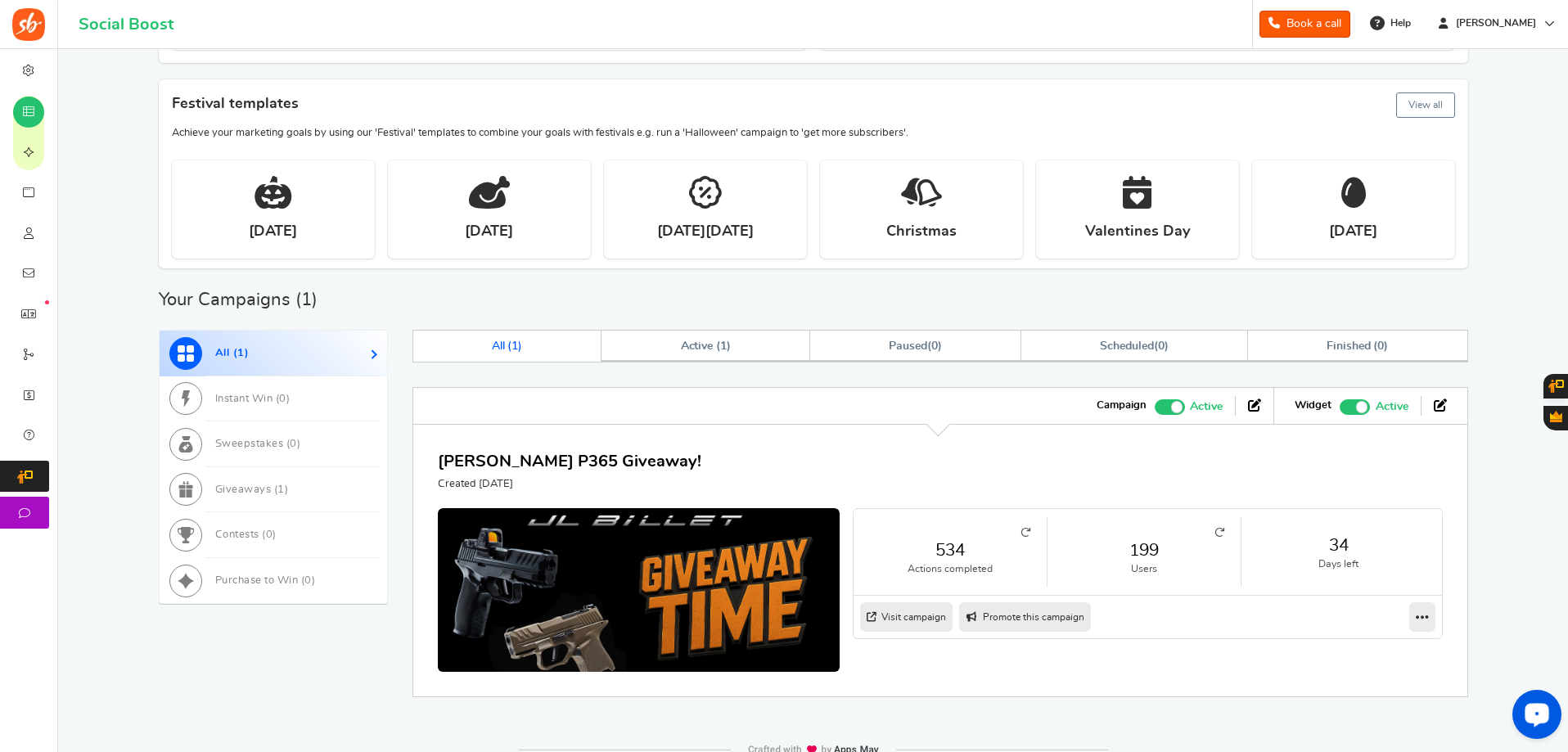
click at [1211, 536] on small at bounding box center [1143, 533] width 160 height 9
click at [1223, 530] on icon at bounding box center [1219, 533] width 9 height 9
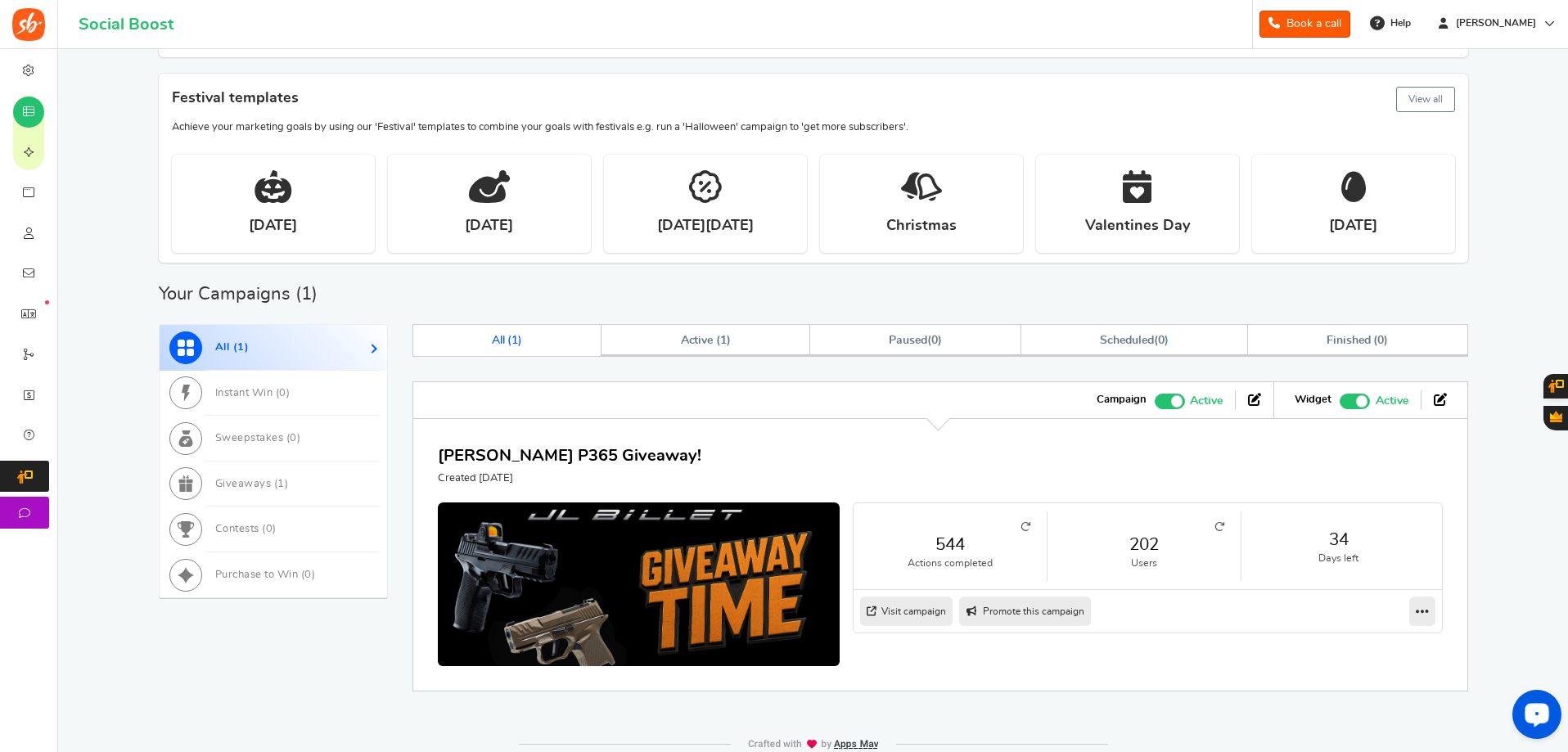
scroll to position [289, 0]
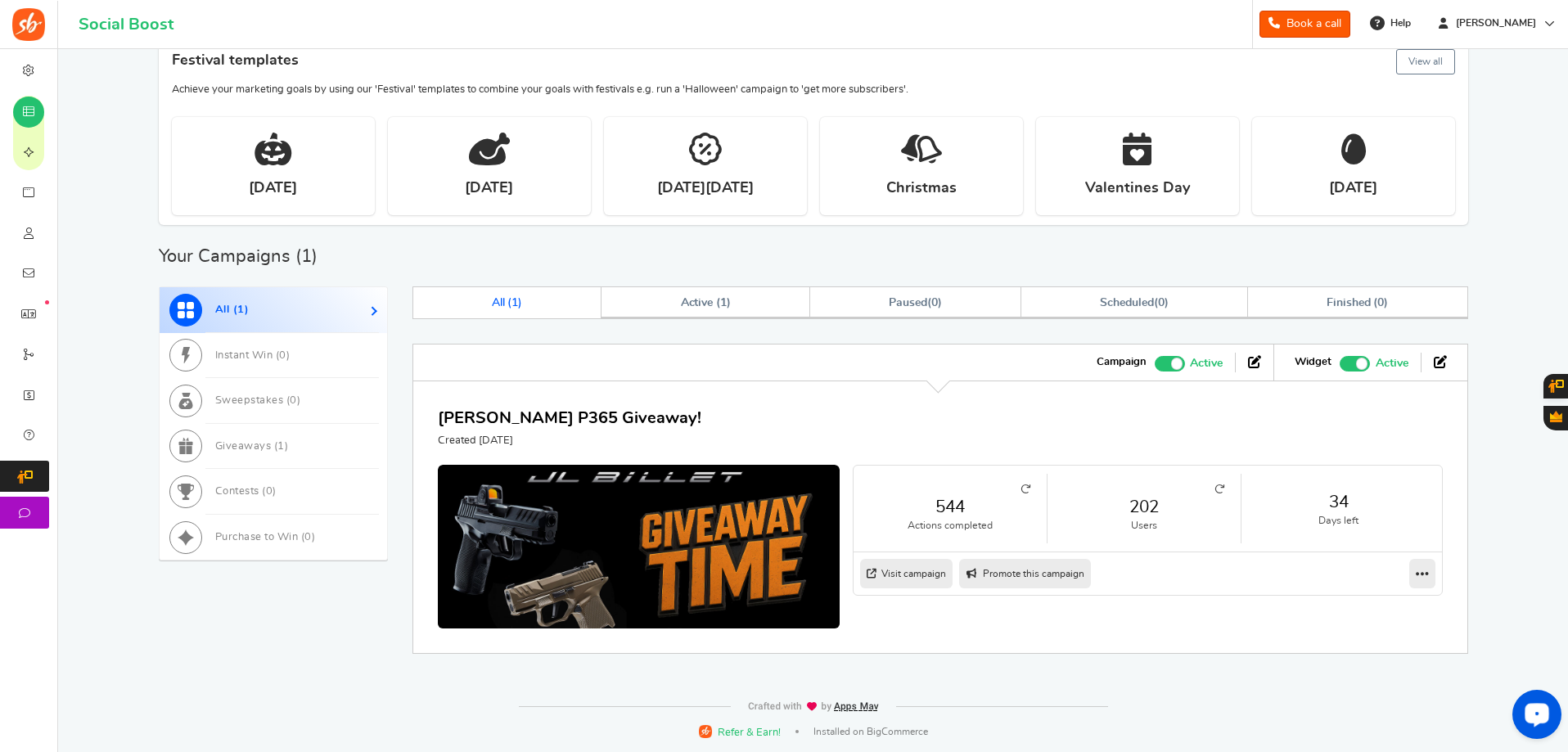
click at [1219, 487] on icon at bounding box center [1219, 489] width 9 height 9
click at [1144, 513] on link "202" at bounding box center [1143, 506] width 160 height 24
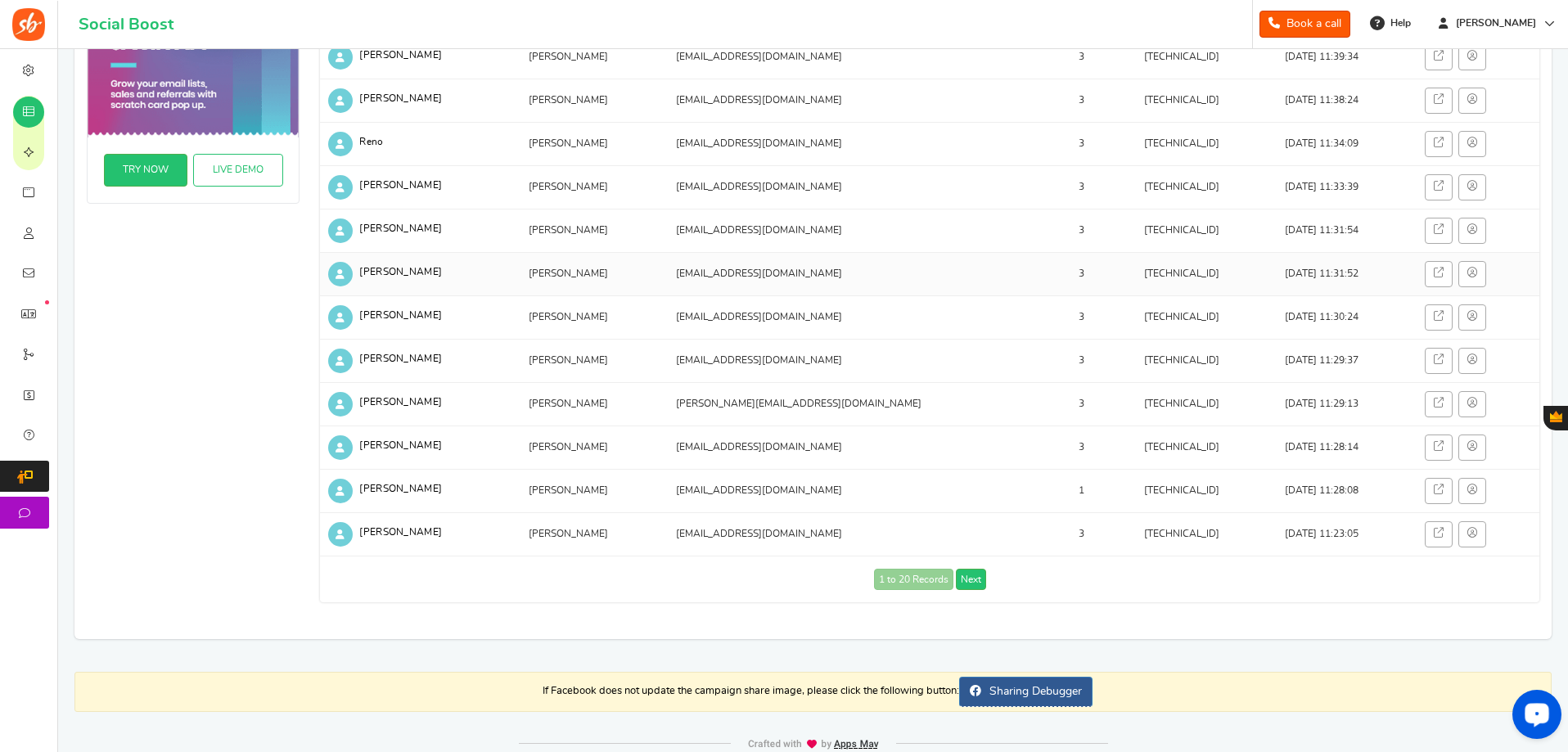
scroll to position [577, 0]
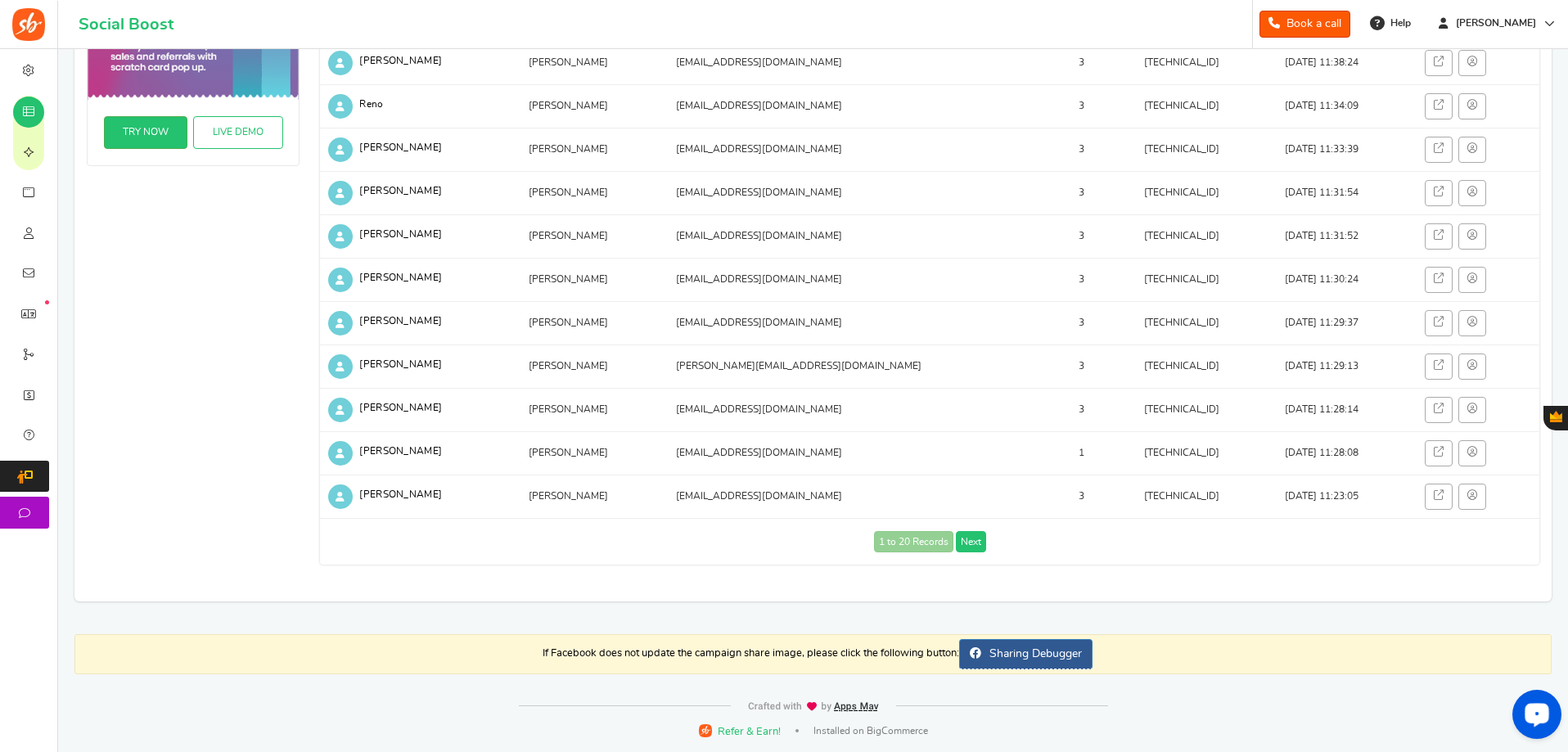
click at [972, 542] on link "Next" at bounding box center [971, 541] width 30 height 21
click at [1001, 541] on link "Next" at bounding box center [998, 541] width 30 height 21
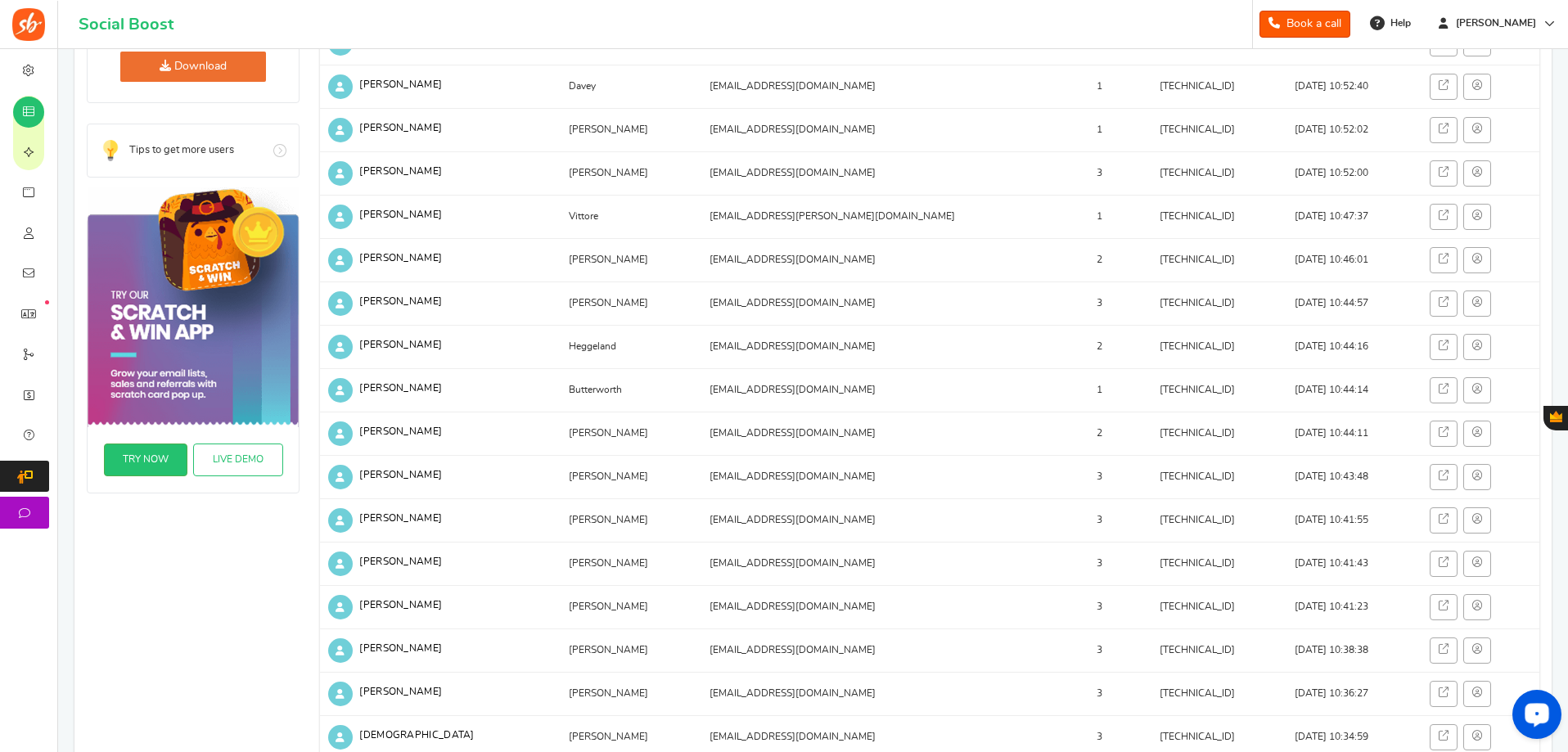
scroll to position [0, 0]
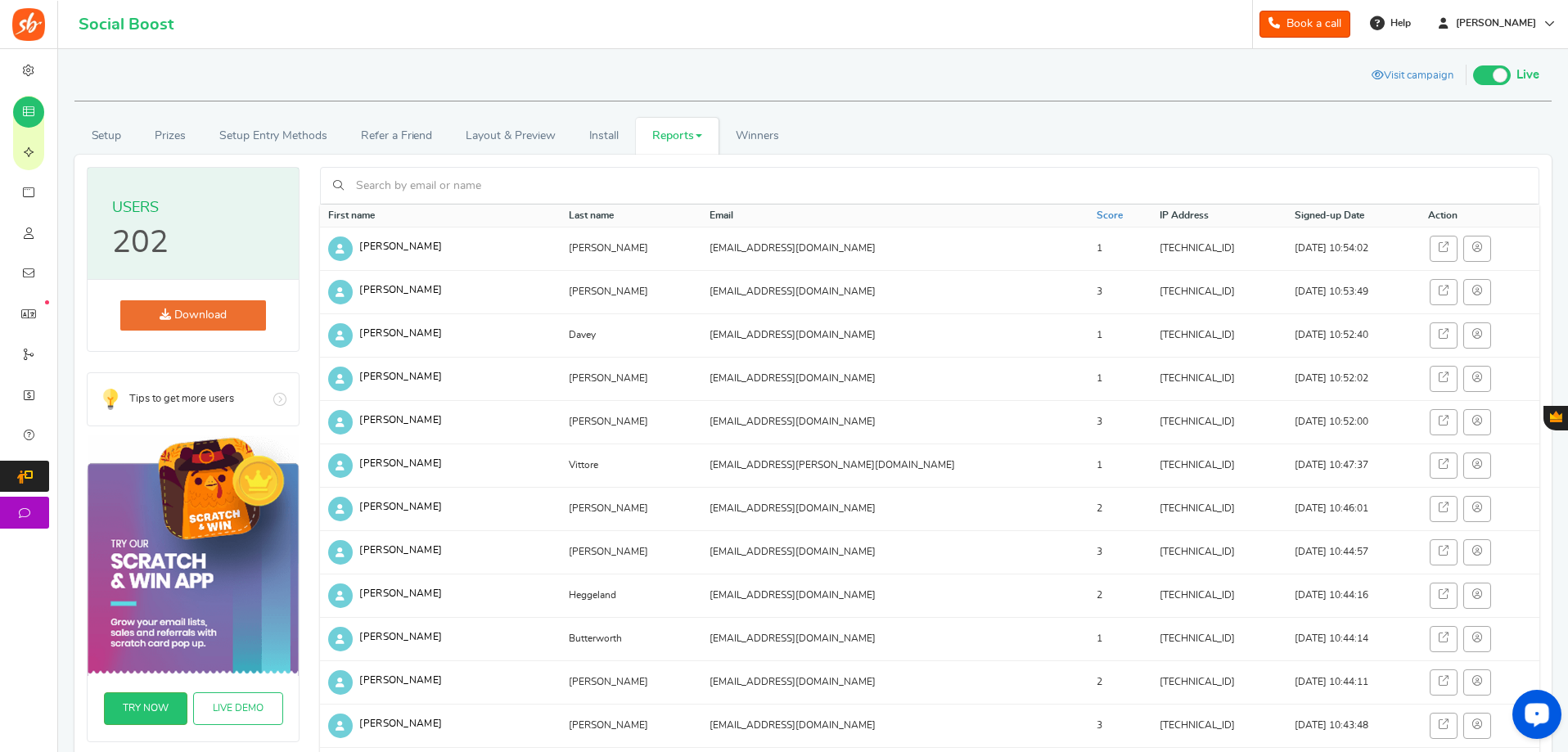
click at [395, 196] on input "text" at bounding box center [939, 185] width 1175 height 28
drag, startPoint x: 394, startPoint y: 176, endPoint x: 195, endPoint y: 189, distance: 199.4
click at [195, 189] on div "Users 202 Download Tips to get more users Go Try Our Scratch & Win app Grow you…" at bounding box center [812, 662] width 1452 height 990
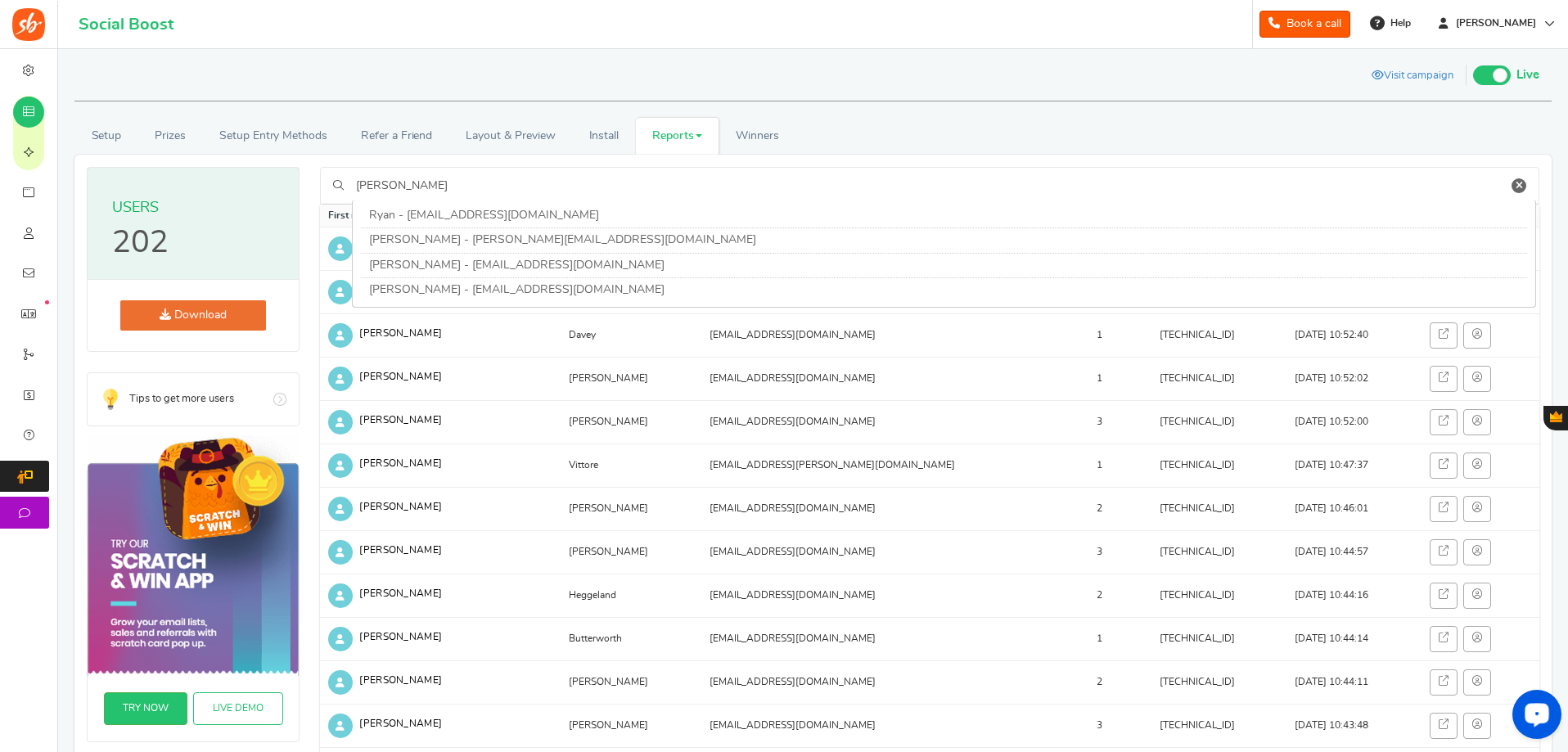
click at [374, 227] on li "Ryan - ryan@jlbillet.com" at bounding box center [944, 216] width 1166 height 25
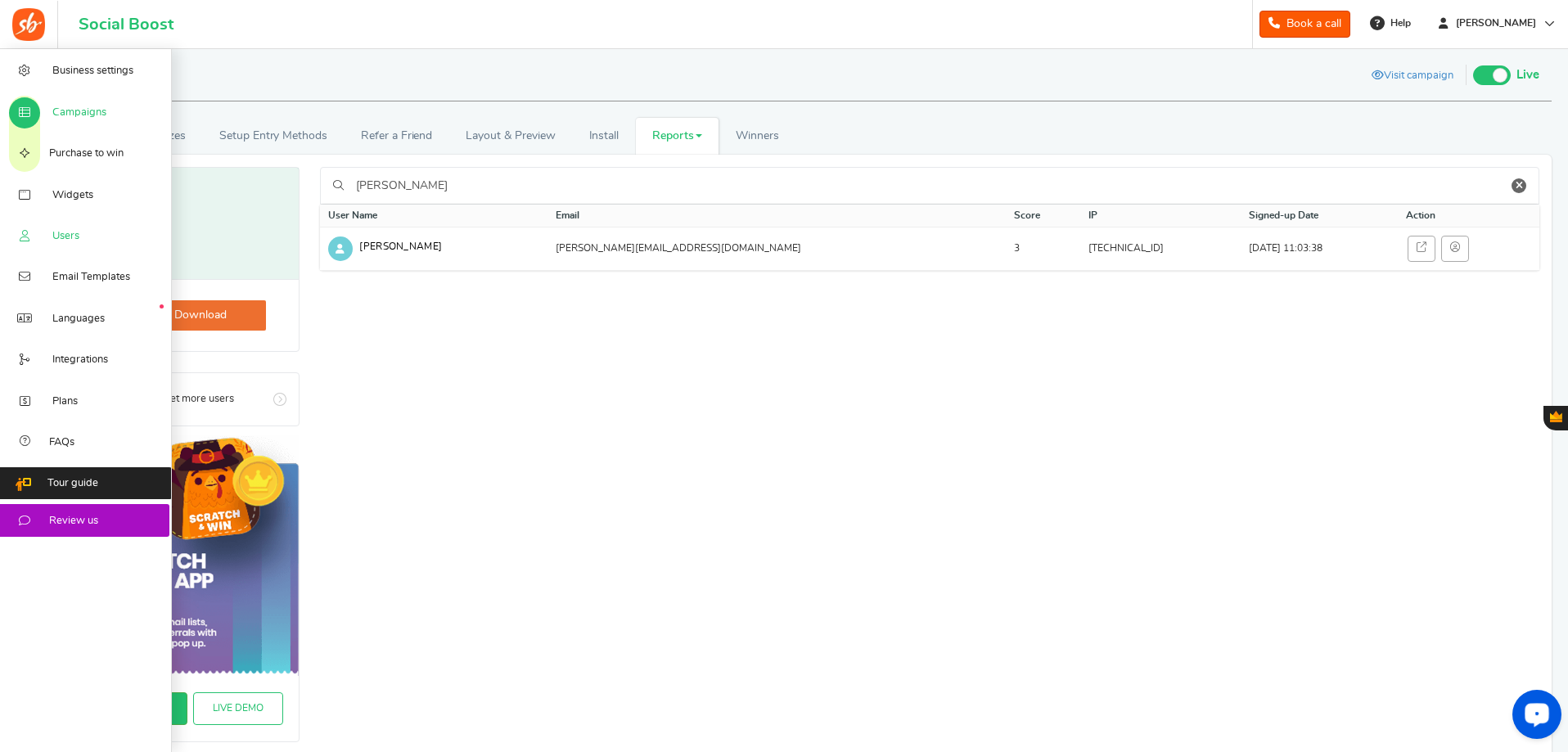
drag, startPoint x: 451, startPoint y: 172, endPoint x: 45, endPoint y: 214, distance: 408.2
click at [35, 224] on div "Business settings Campaigns Purchase to win Widgets Widget Tab Widgets Users Un…" at bounding box center [784, 481] width 1568 height 864
type input "Emilio"
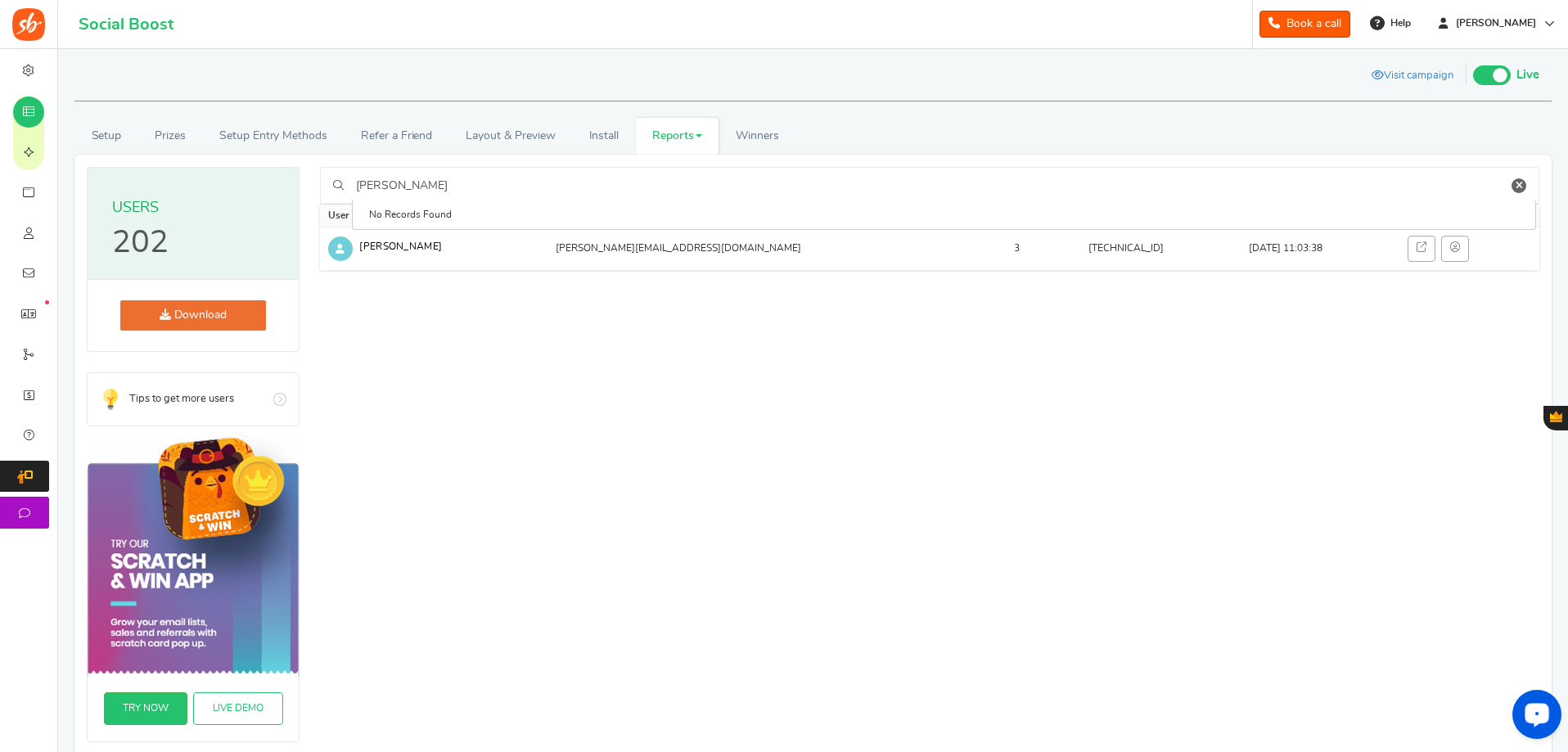
drag, startPoint x: 1341, startPoint y: 457, endPoint x: 1175, endPoint y: 342, distance: 201.9
click at [1340, 457] on div "Emilio First name Last name Email Score IP Address Signed-up Date Action Keith …" at bounding box center [929, 455] width 1219 height 577
click at [1517, 176] on input "Emilio" at bounding box center [943, 185] width 1184 height 28
click at [1518, 184] on icon at bounding box center [1519, 186] width 8 height 9
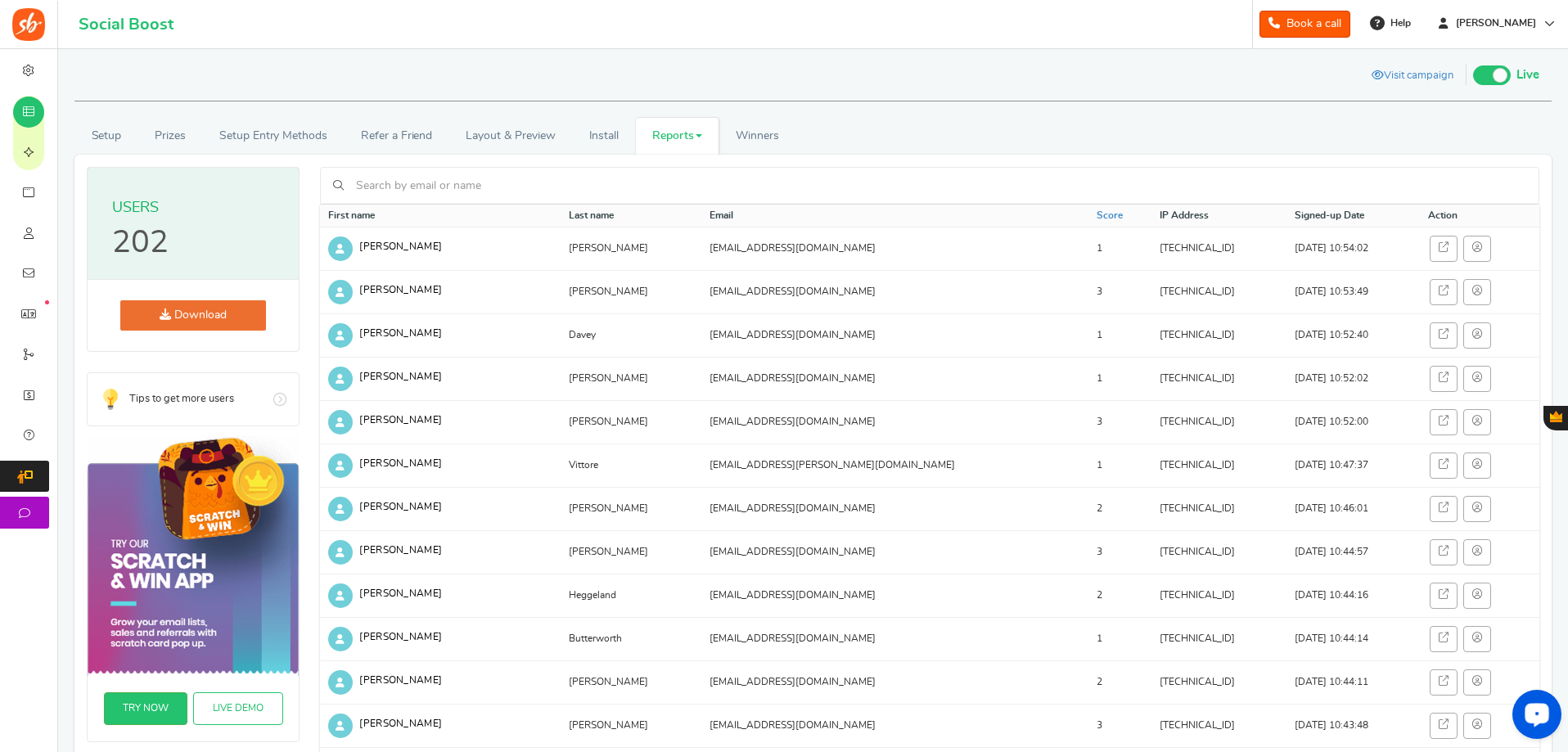
drag, startPoint x: 938, startPoint y: 117, endPoint x: 852, endPoint y: 136, distance: 88.1
click at [852, 136] on ul "Setup Prizes Setup Entry Methods Reward Setup Refer a Friend Layout & Preview L…" at bounding box center [813, 136] width 1477 height 37
click at [1151, 215] on th "IP Address" at bounding box center [1218, 216] width 135 height 23
click at [460, 248] on td "Keith" at bounding box center [440, 248] width 241 height 44
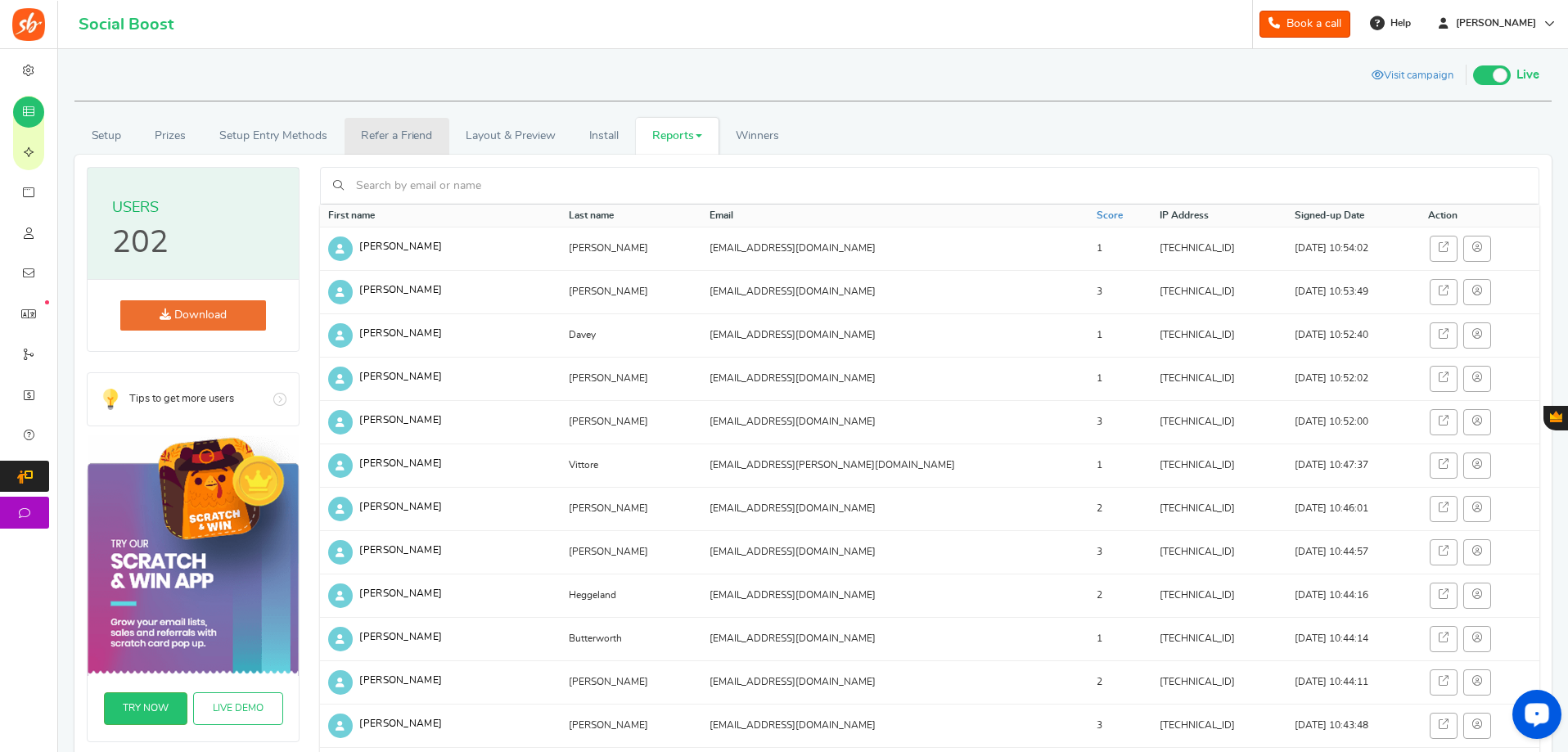
click at [361, 140] on link "Refer a Friend" at bounding box center [396, 136] width 104 height 37
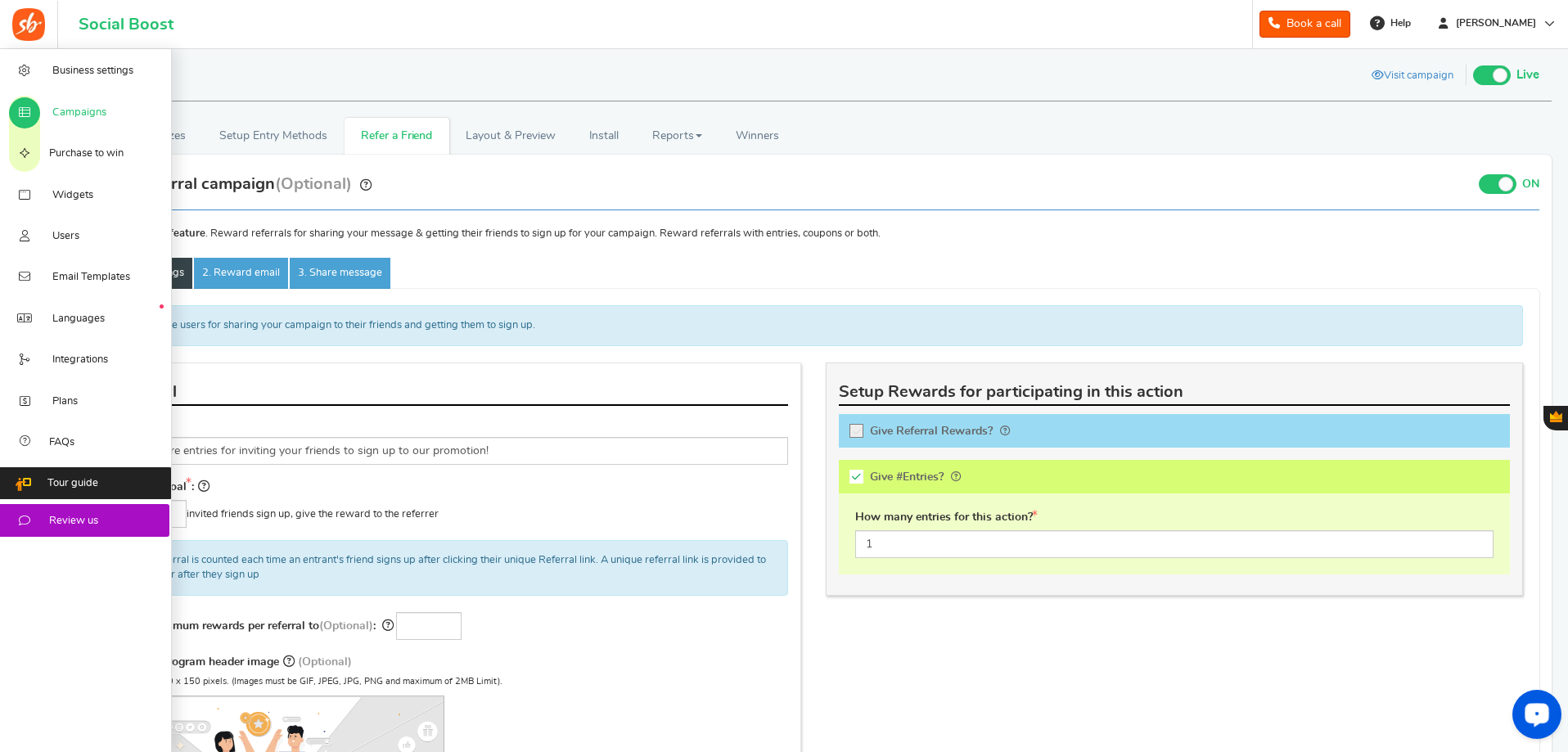
click at [75, 112] on span "Campaigns" at bounding box center [79, 113] width 54 height 15
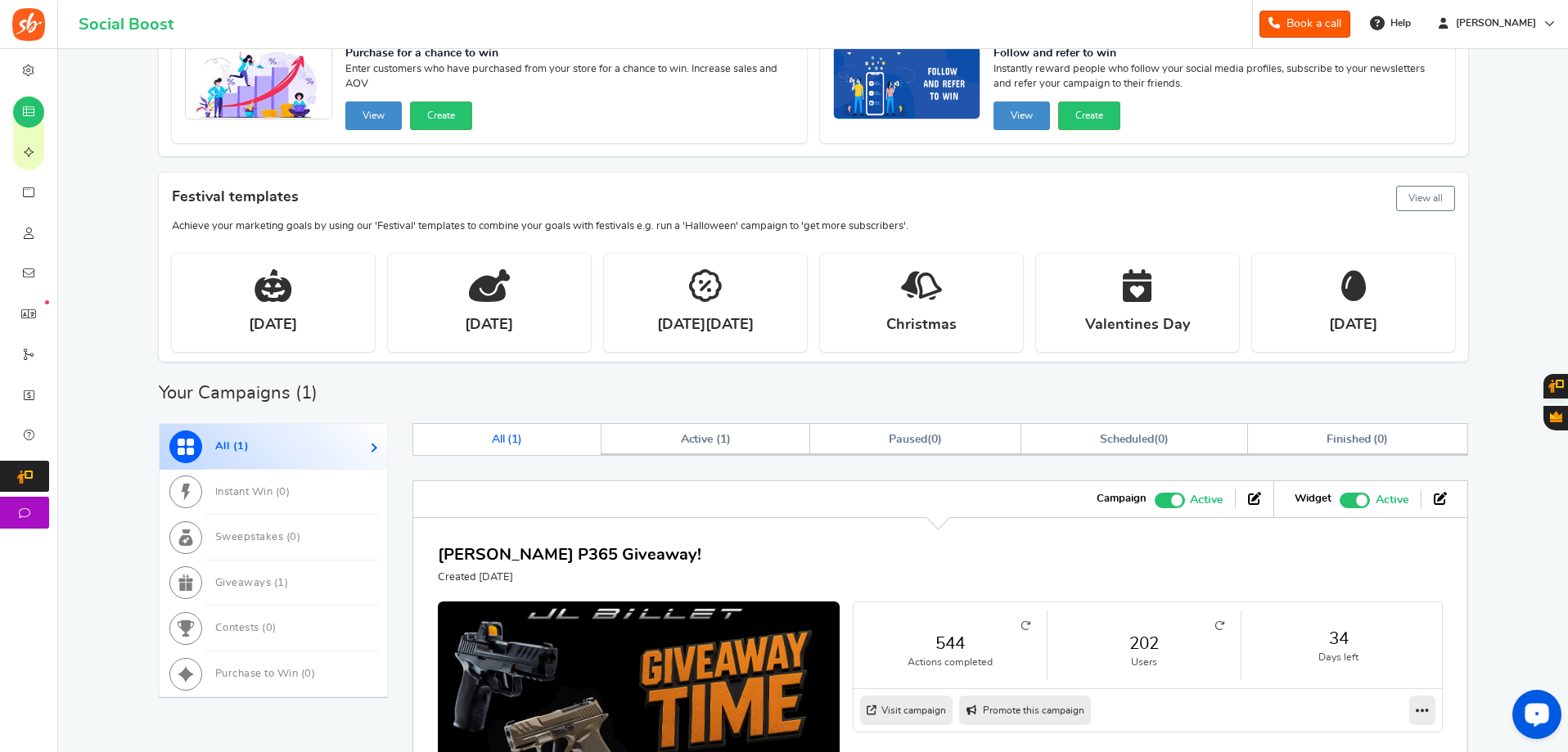
scroll to position [290, 0]
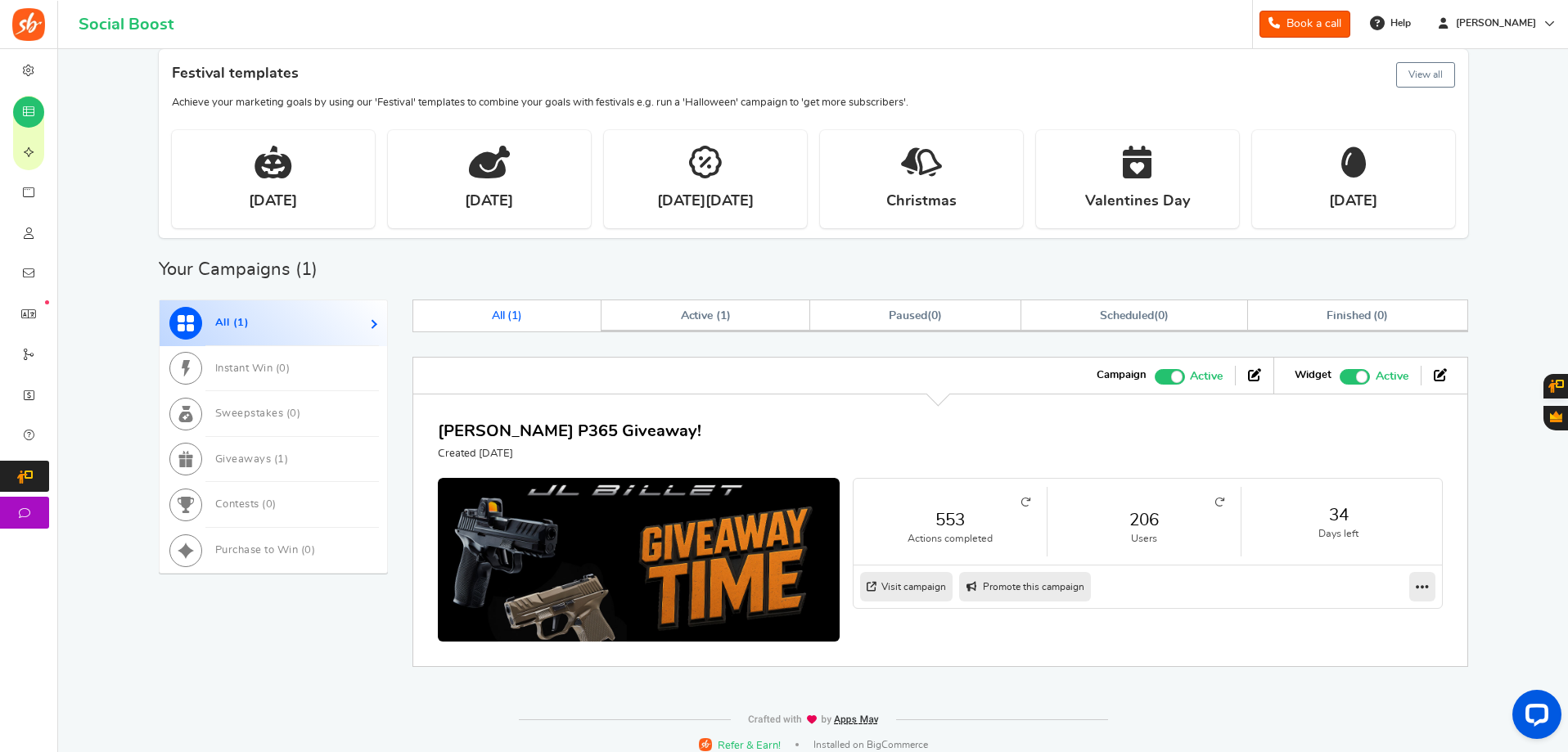
scroll to position [289, 0]
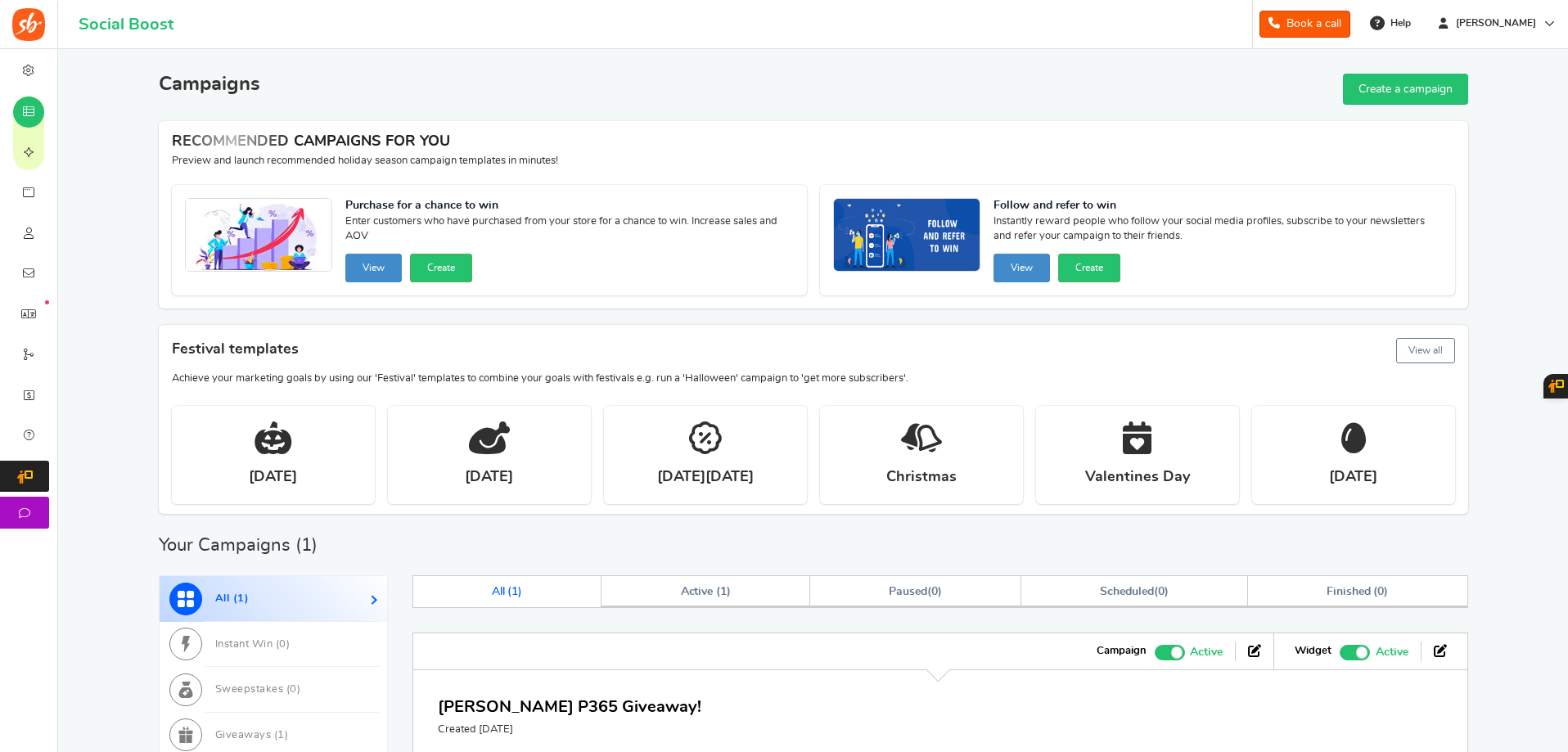
scroll to position [289, 0]
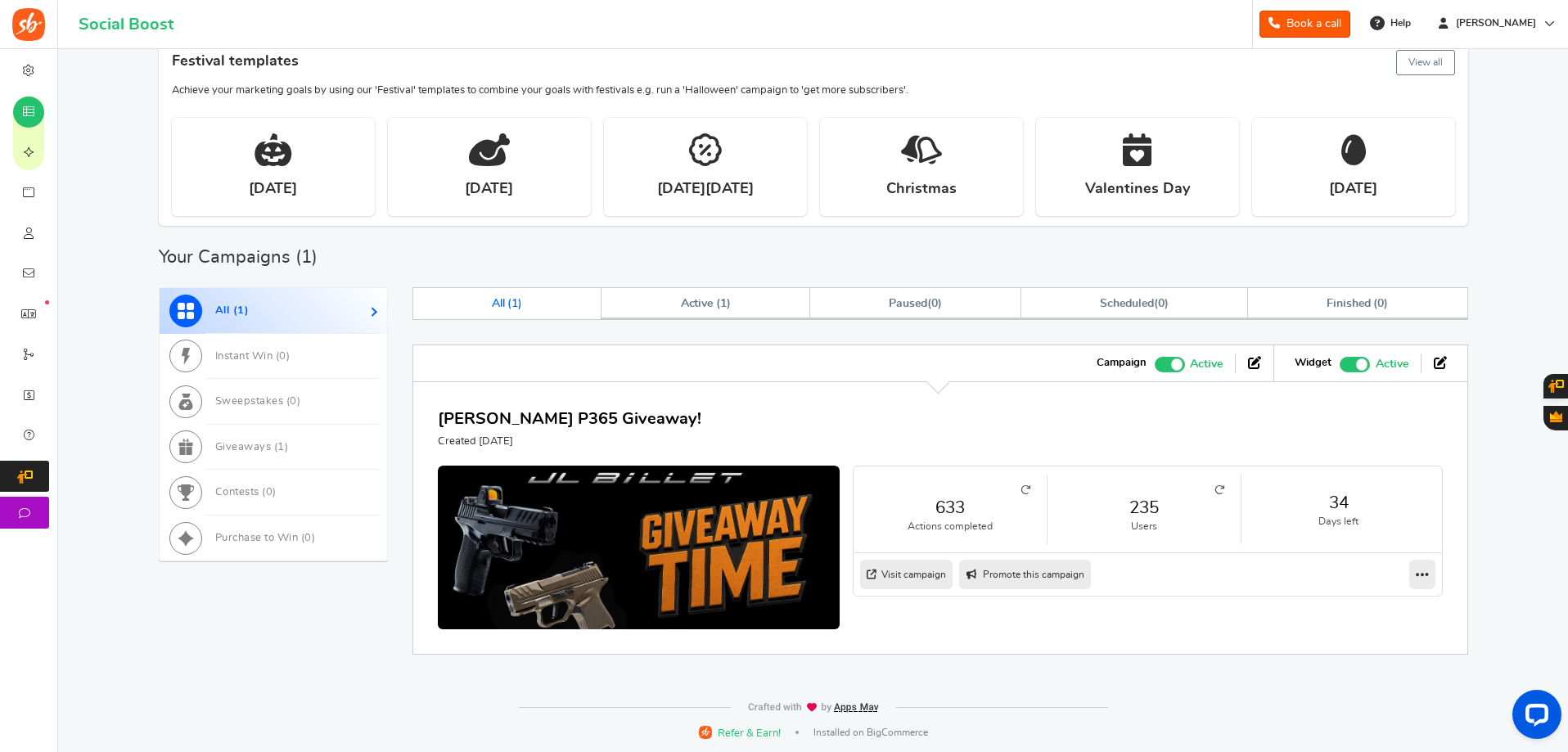
scroll to position [289, 0]
click at [1224, 473] on ul "671 Actions completed 248 Users 34 Days left" at bounding box center [1147, 508] width 589 height 86
click at [1217, 493] on icon at bounding box center [1219, 489] width 9 height 9
click at [1212, 493] on small at bounding box center [1143, 489] width 160 height 9
click at [1216, 485] on icon at bounding box center [1219, 489] width 9 height 9
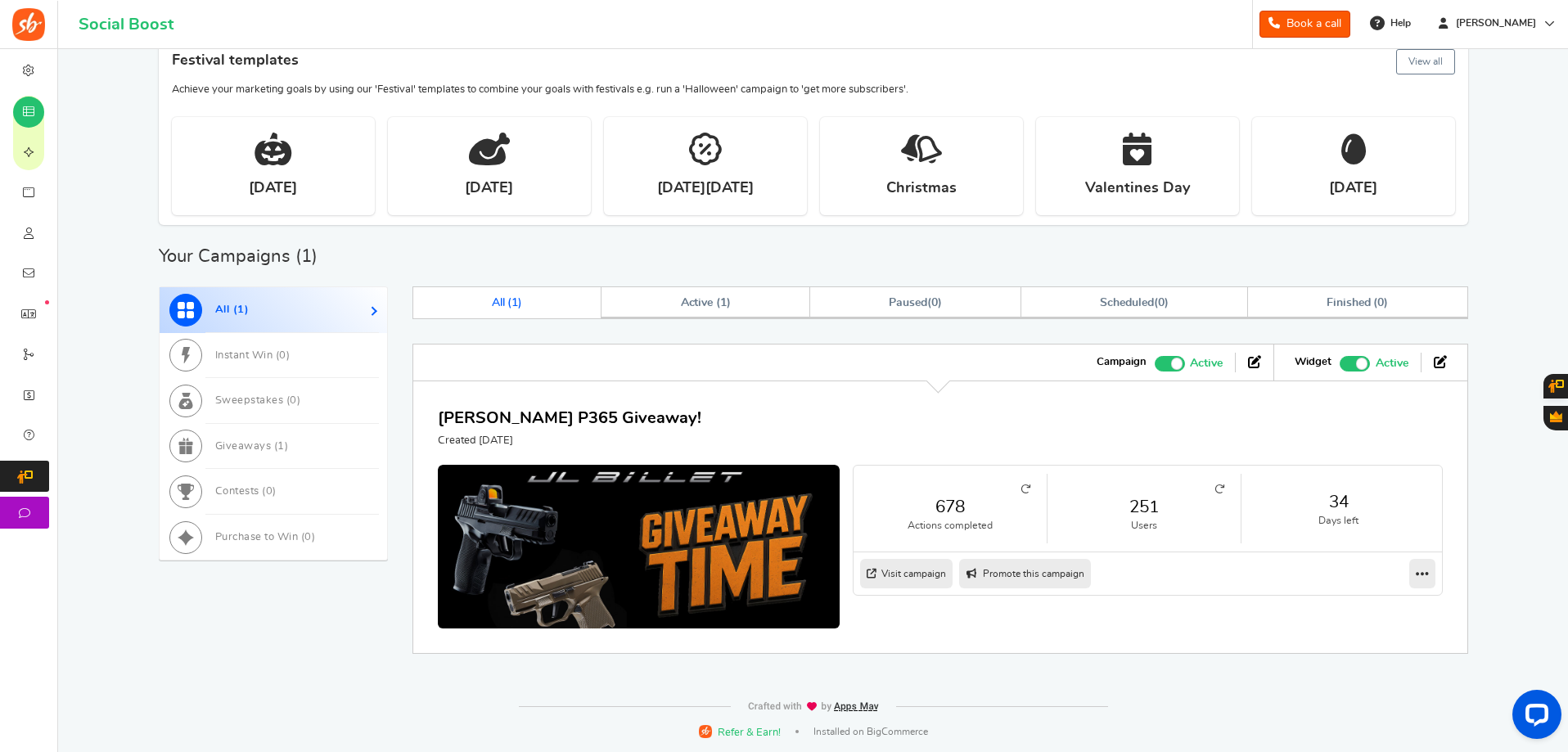
click at [1030, 488] on icon at bounding box center [1025, 489] width 9 height 9
click at [763, 318] on link "Active ( 1 )" at bounding box center [704, 303] width 208 height 31
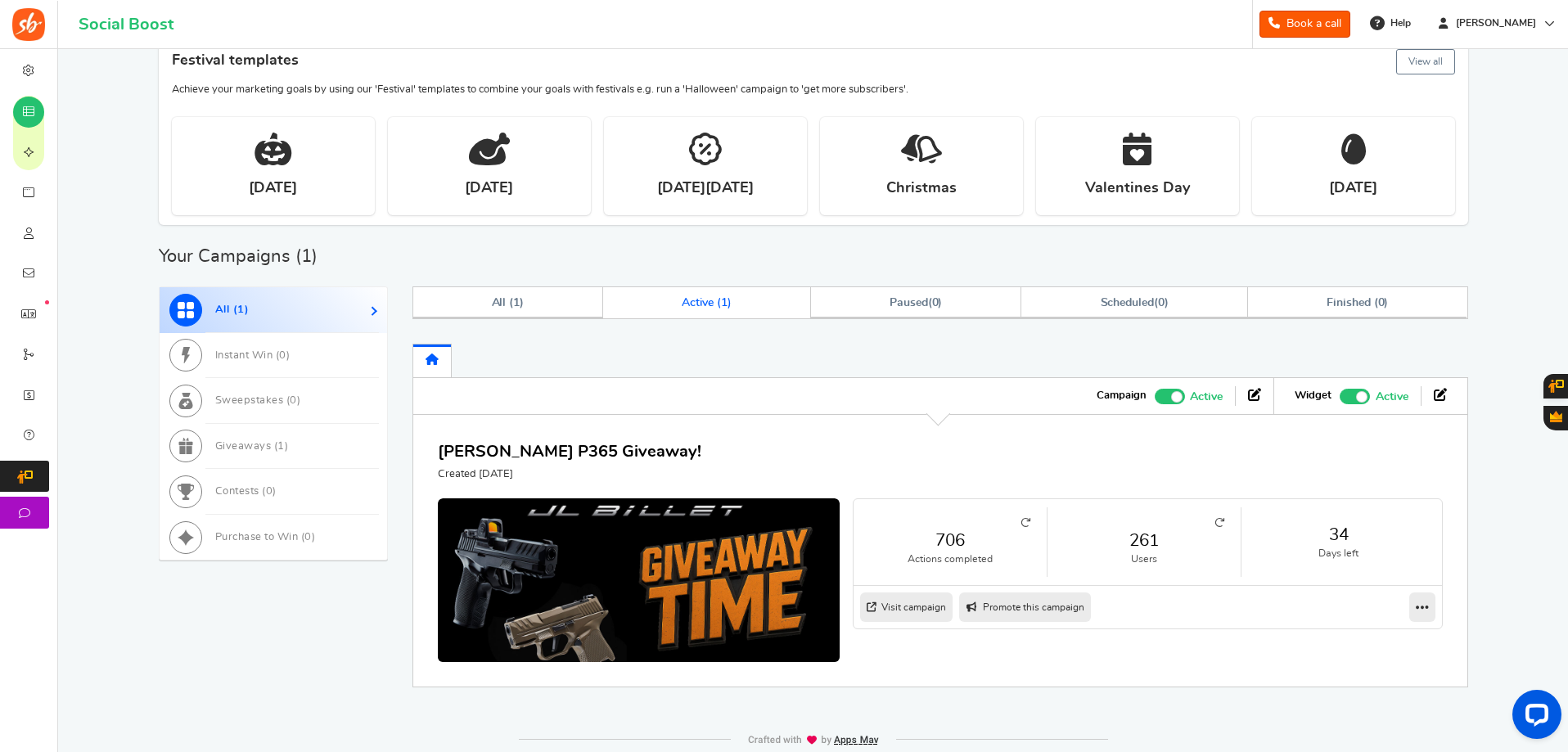
click at [1216, 522] on icon at bounding box center [1219, 523] width 9 height 9
